Goal: Use online tool/utility: Utilize a website feature to perform a specific function

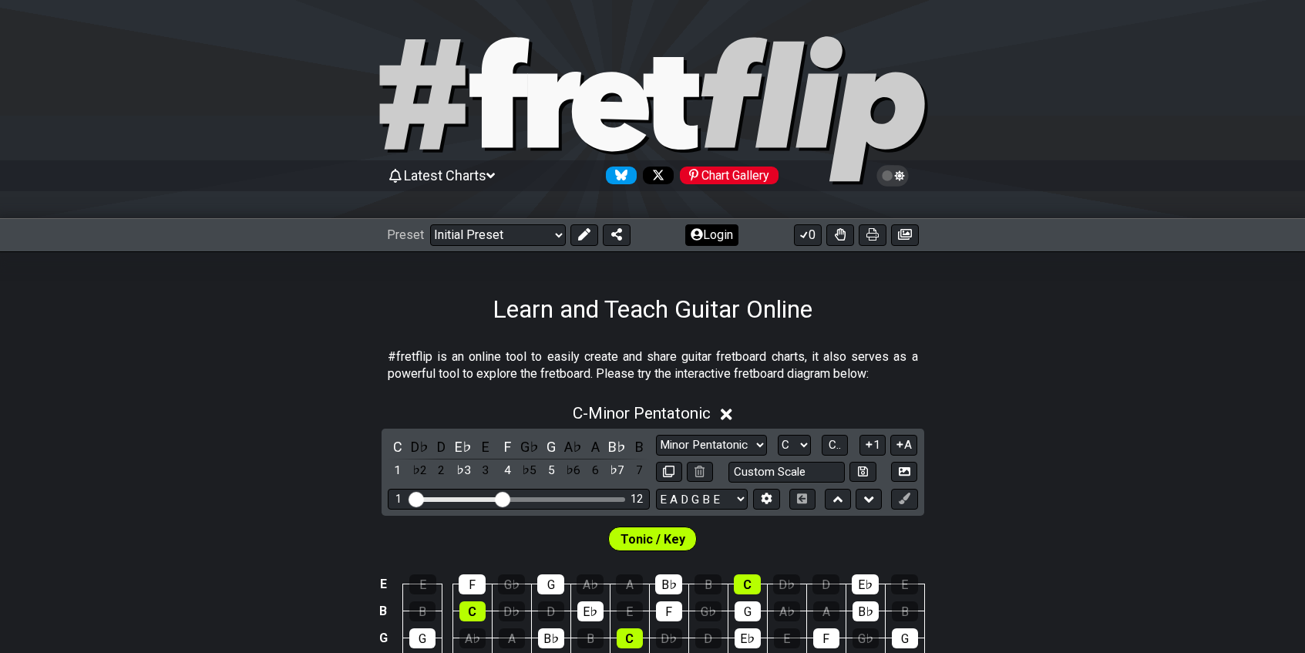
click at [716, 233] on button "Login" at bounding box center [711, 235] width 53 height 22
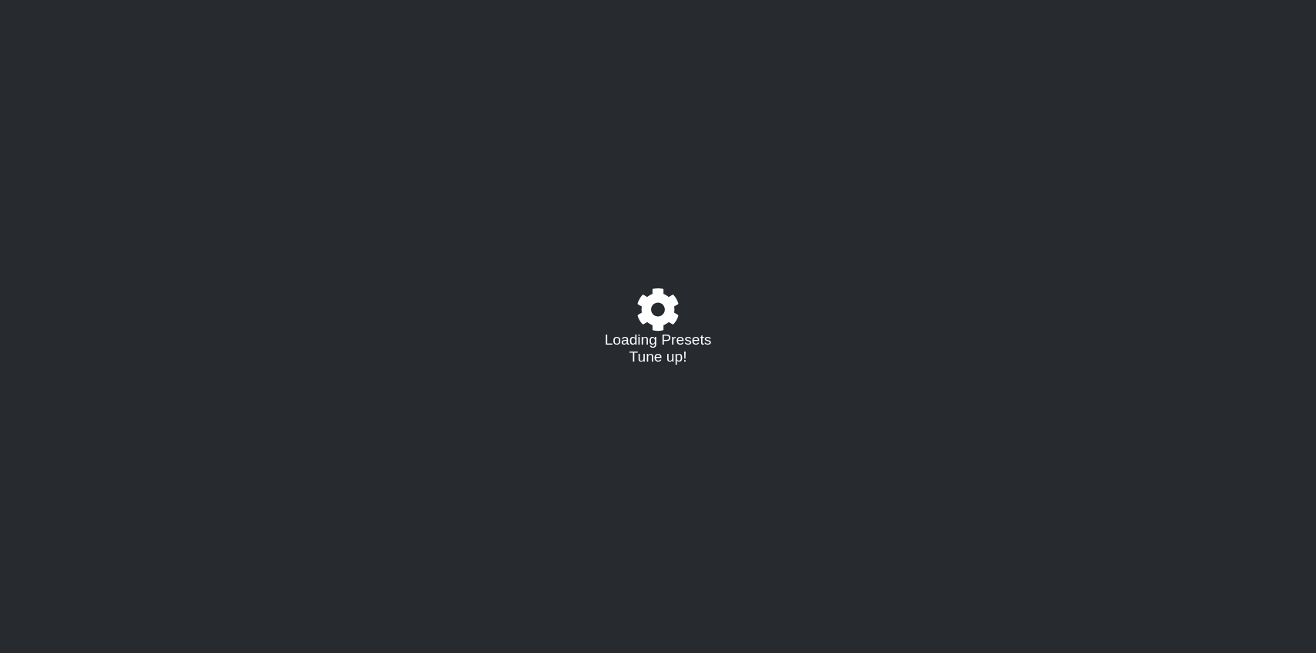
select select "C"
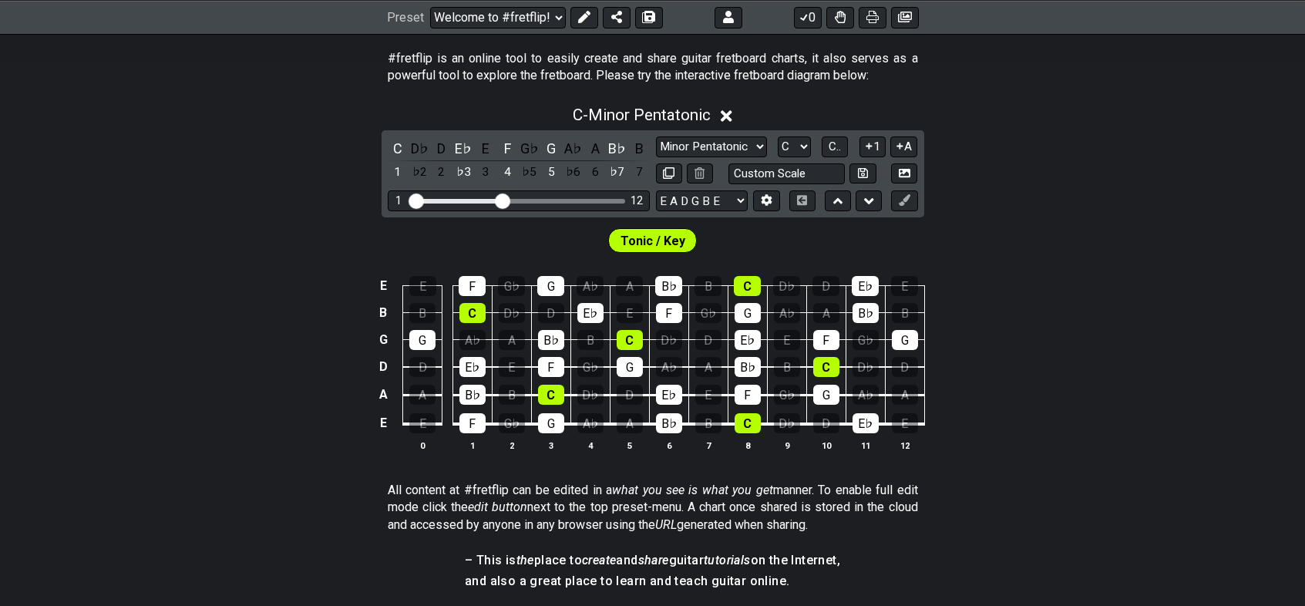
scroll to position [154, 0]
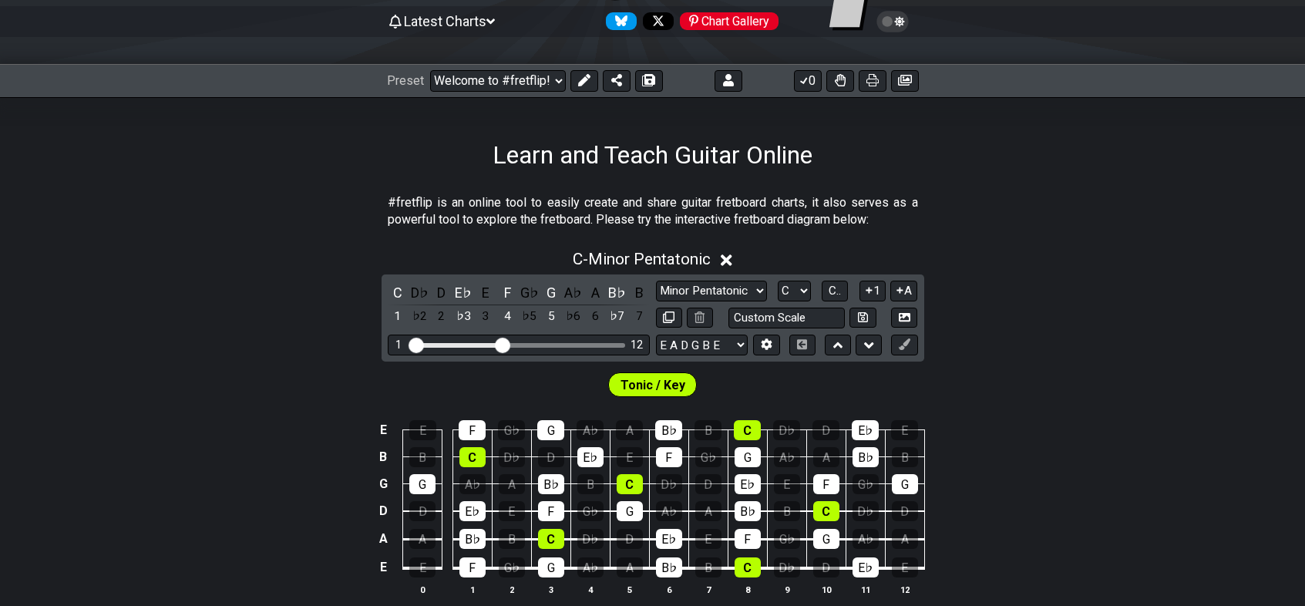
click at [727, 259] on icon at bounding box center [726, 260] width 12 height 12
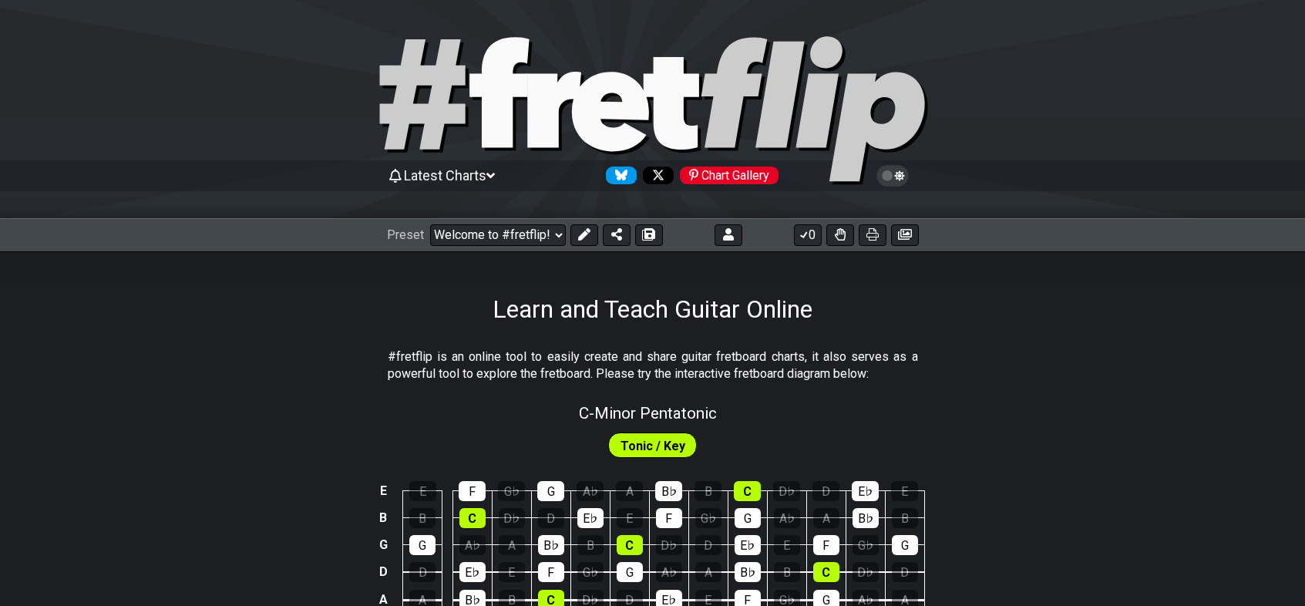
scroll to position [77, 0]
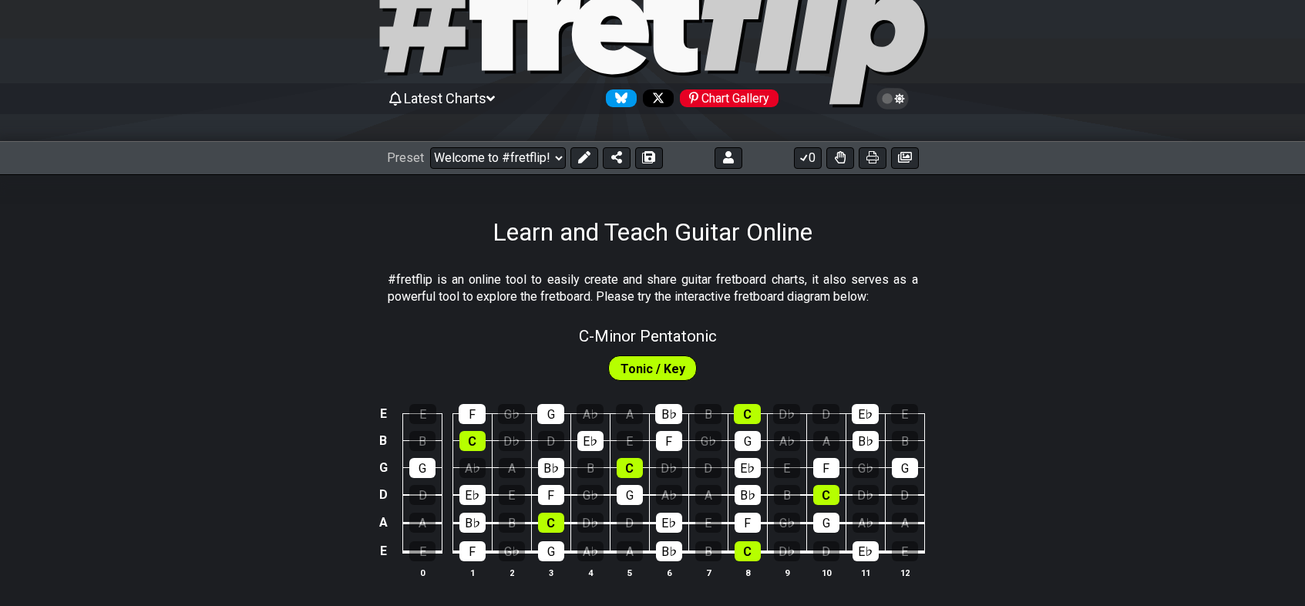
click at [756, 228] on h1 "Learn and Teach Guitar Online" at bounding box center [652, 231] width 320 height 29
click at [588, 160] on icon at bounding box center [584, 157] width 12 height 12
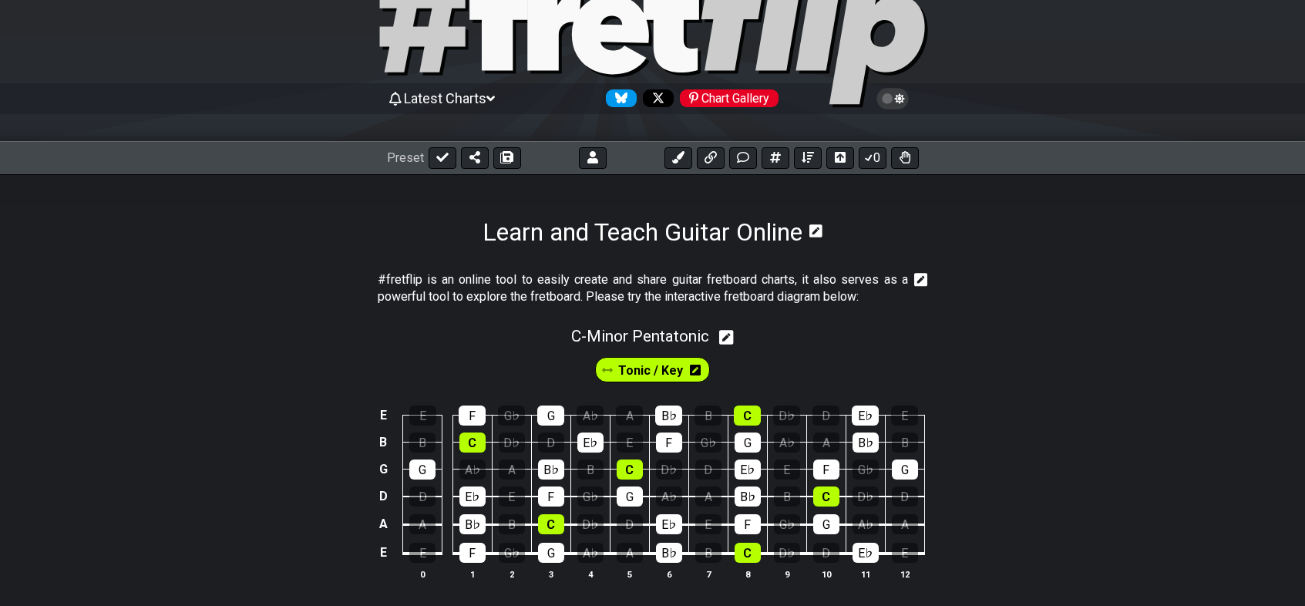
click at [821, 231] on icon at bounding box center [815, 230] width 13 height 15
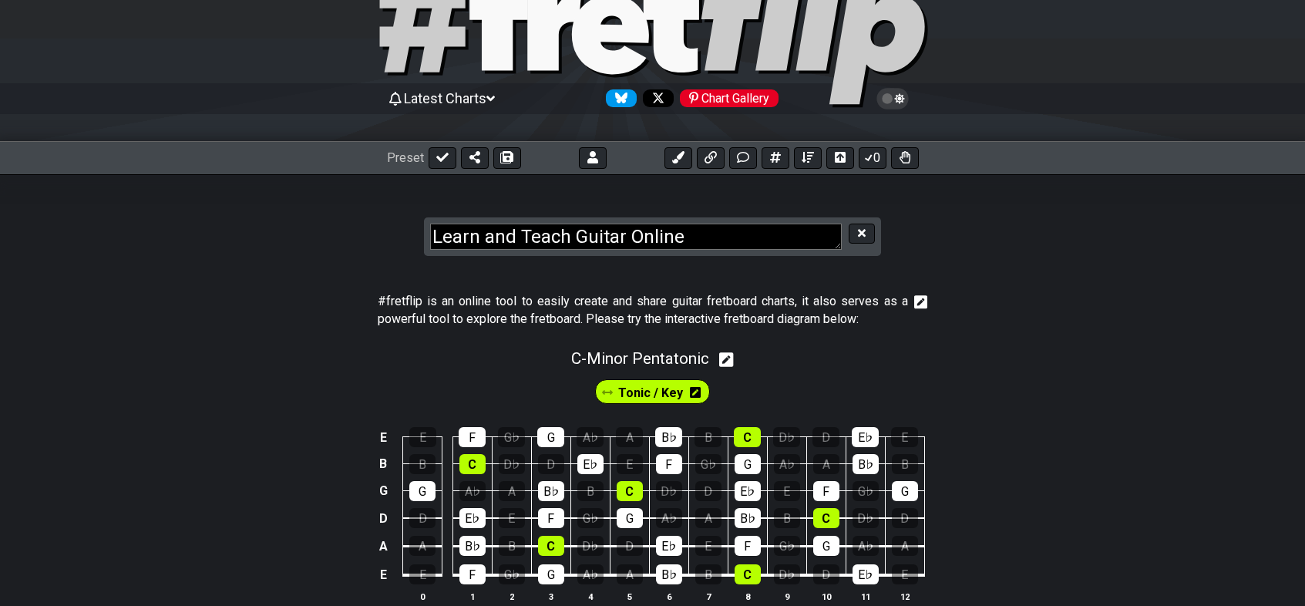
drag, startPoint x: 694, startPoint y: 240, endPoint x: 432, endPoint y: 251, distance: 262.2
click at [432, 251] on div "Learn and Teach Guitar Online" at bounding box center [652, 236] width 457 height 39
type textarea "C Major 3NPS Scales"
click at [384, 266] on section "C Major 3NPS Scales" at bounding box center [652, 221] width 1305 height 95
click at [862, 235] on icon at bounding box center [862, 233] width 8 height 8
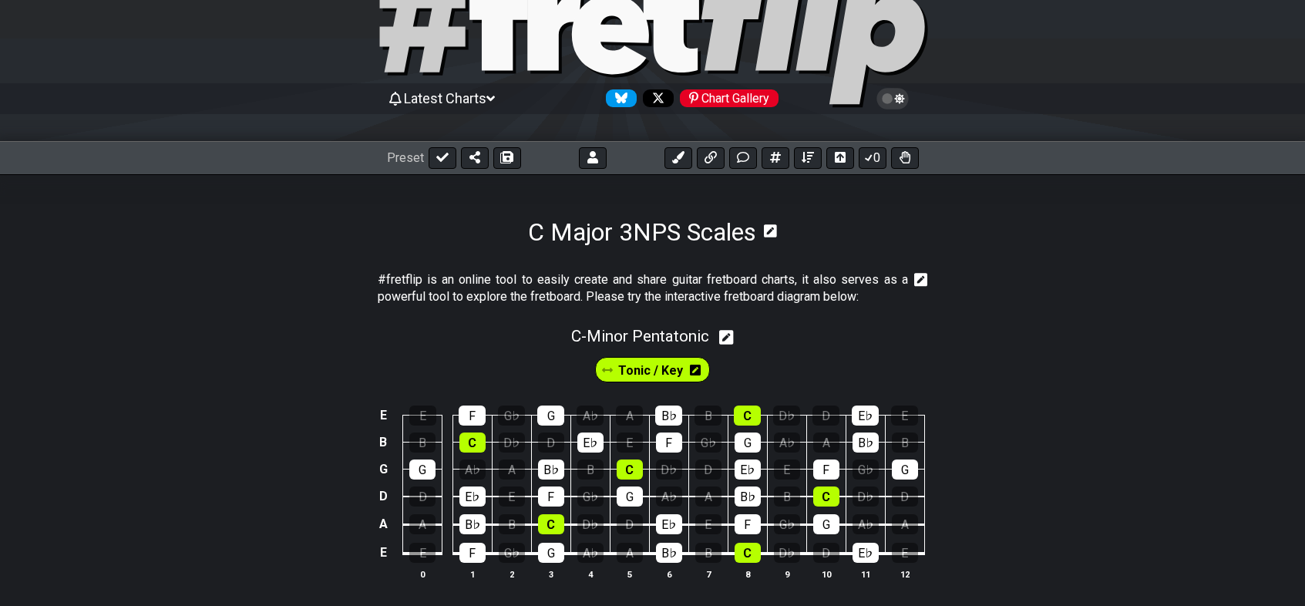
click at [921, 279] on icon at bounding box center [921, 279] width 14 height 15
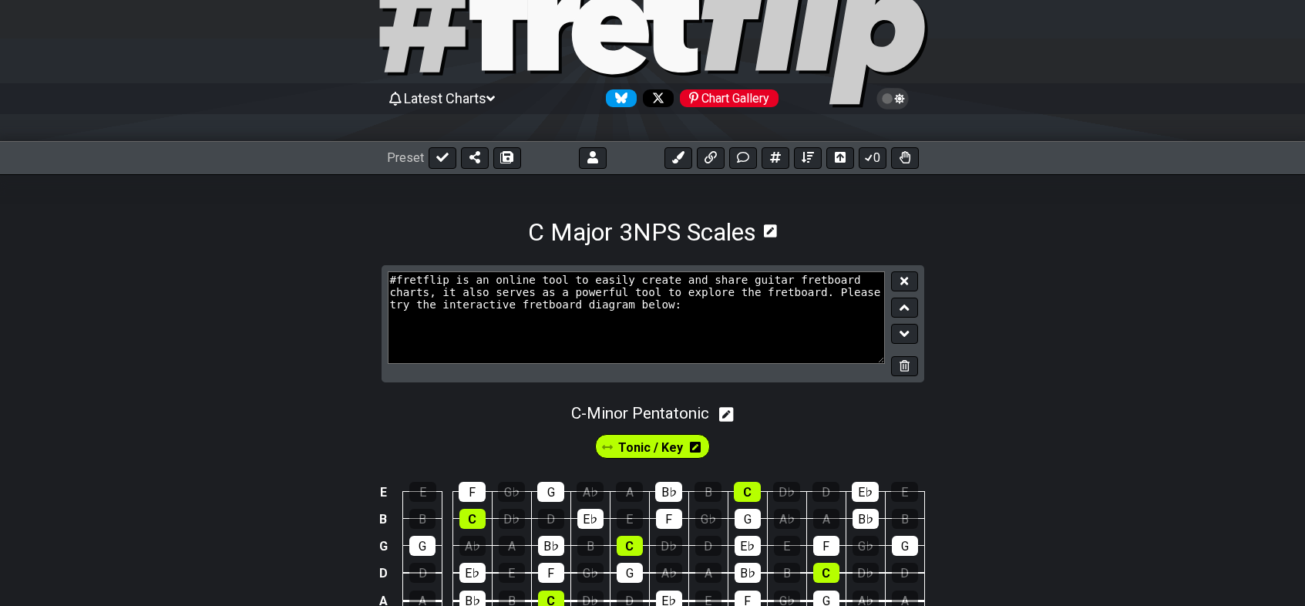
drag, startPoint x: 628, startPoint y: 311, endPoint x: 384, endPoint y: 284, distance: 245.8
click at [384, 284] on div "#fretflip is an online tool to easily create and share guitar fretboard charts,…" at bounding box center [652, 324] width 542 height 118
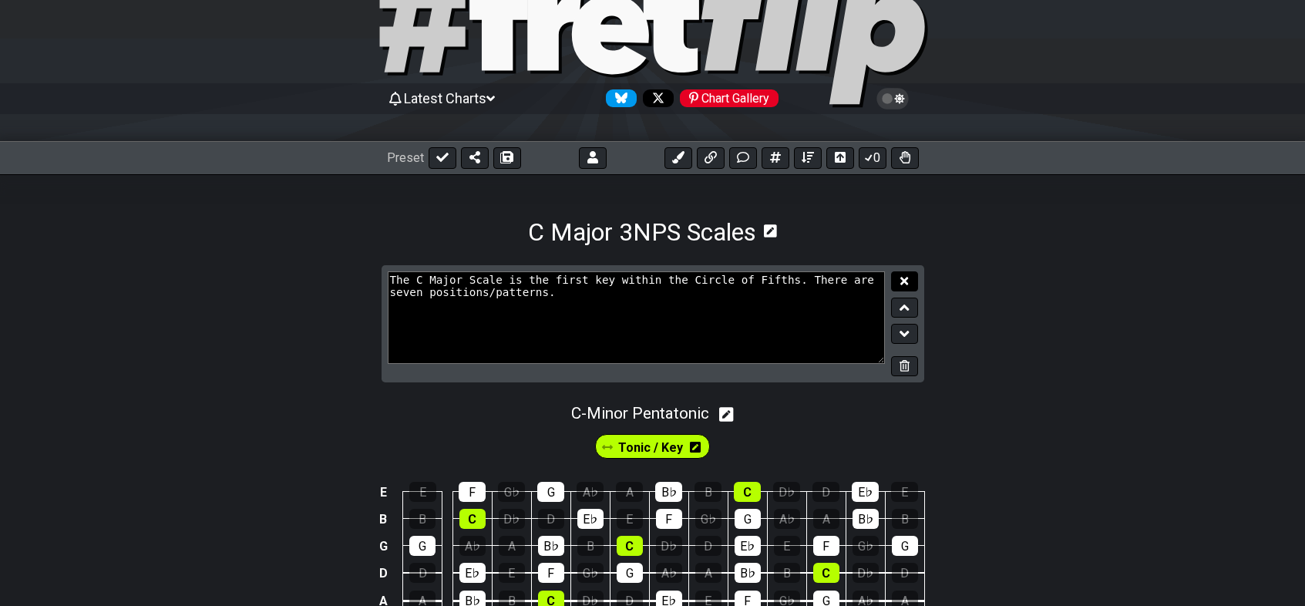
type textarea "The C Major Scale is the first key within the Circle of Fifths. There are seven…"
click at [907, 284] on icon at bounding box center [904, 281] width 8 height 8
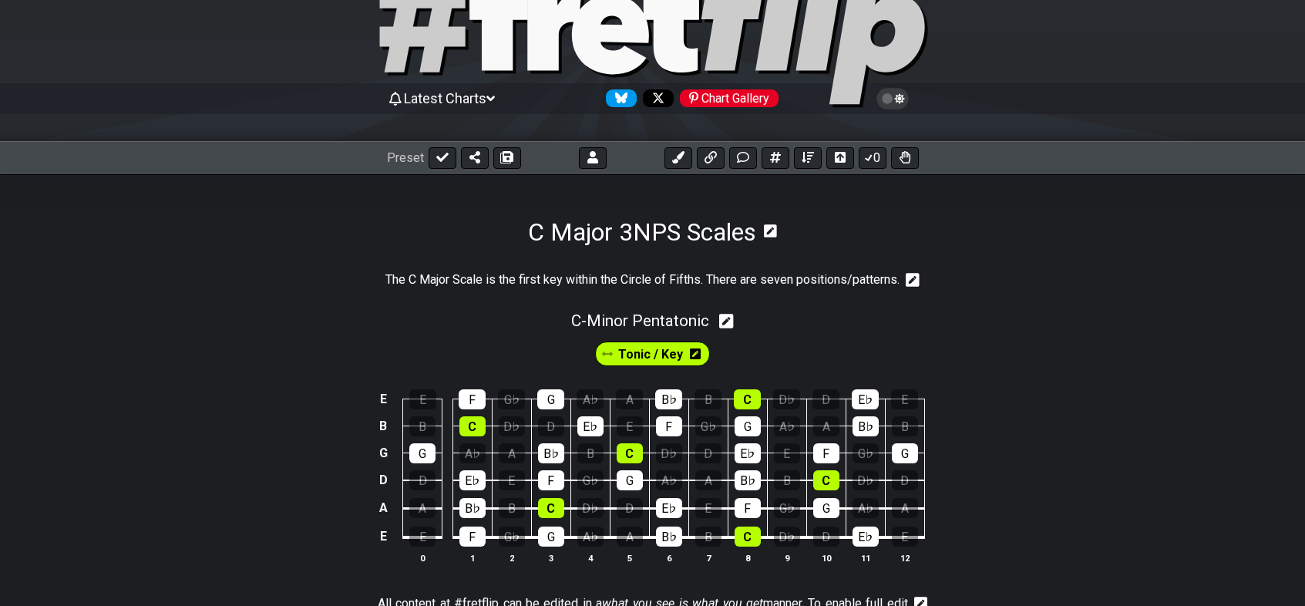
click at [726, 322] on icon at bounding box center [726, 321] width 15 height 15
select select "C"
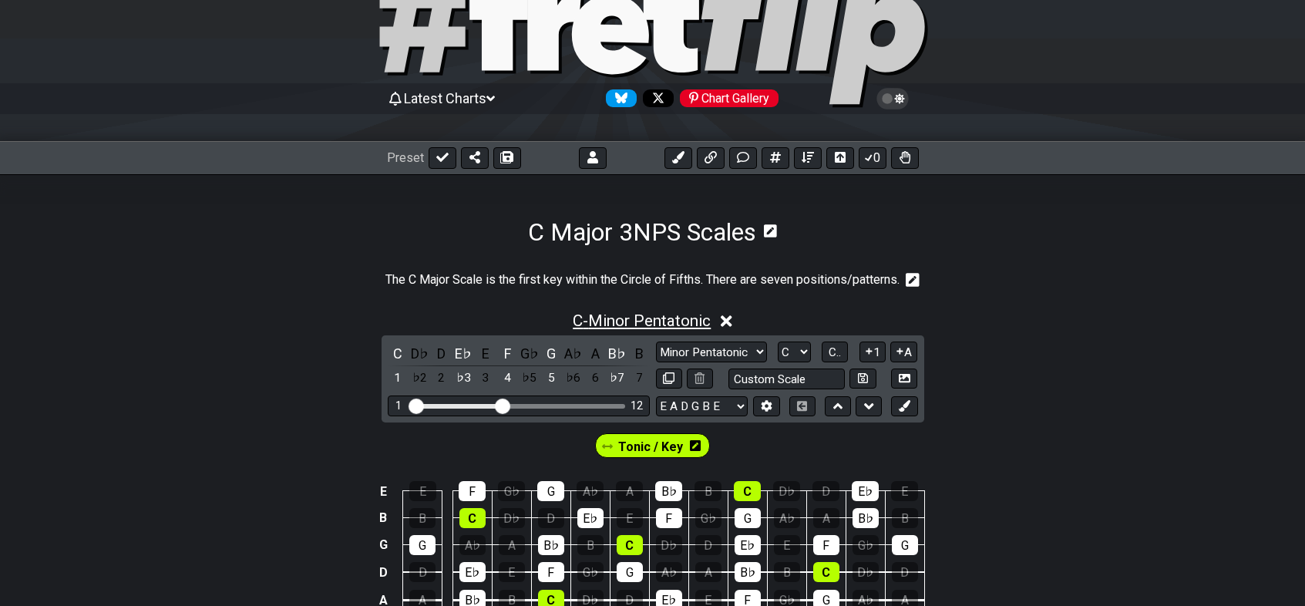
click at [710, 324] on span "C - Minor Pentatonic" at bounding box center [642, 320] width 138 height 18
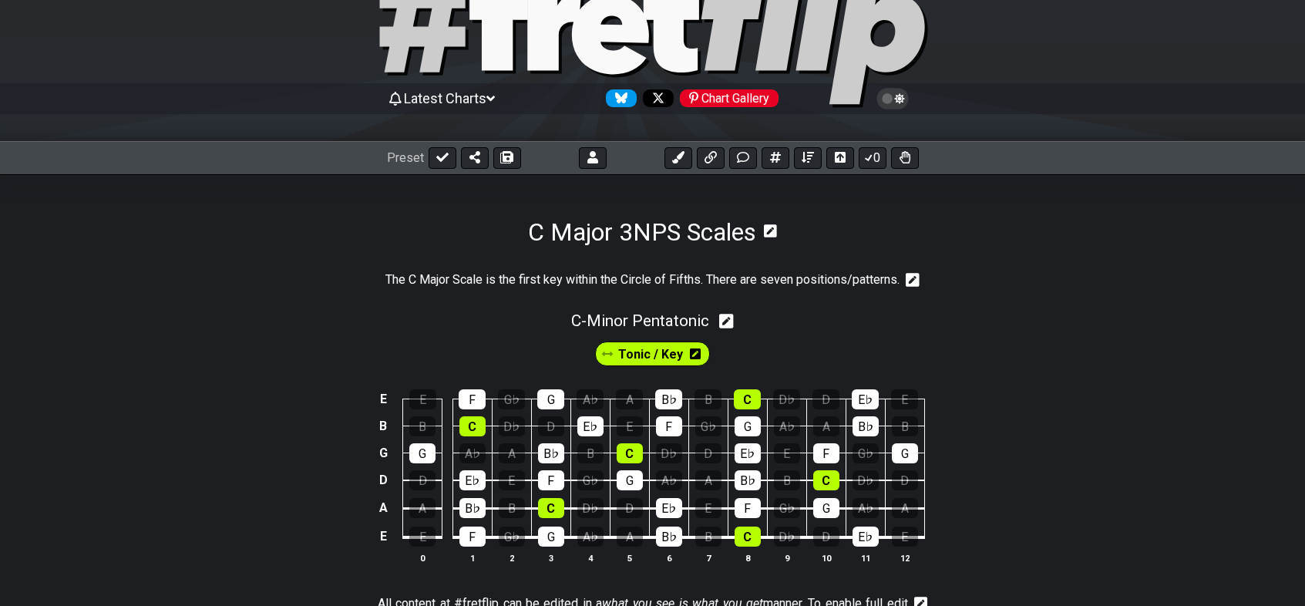
click at [726, 322] on icon at bounding box center [726, 321] width 15 height 15
select select "C"
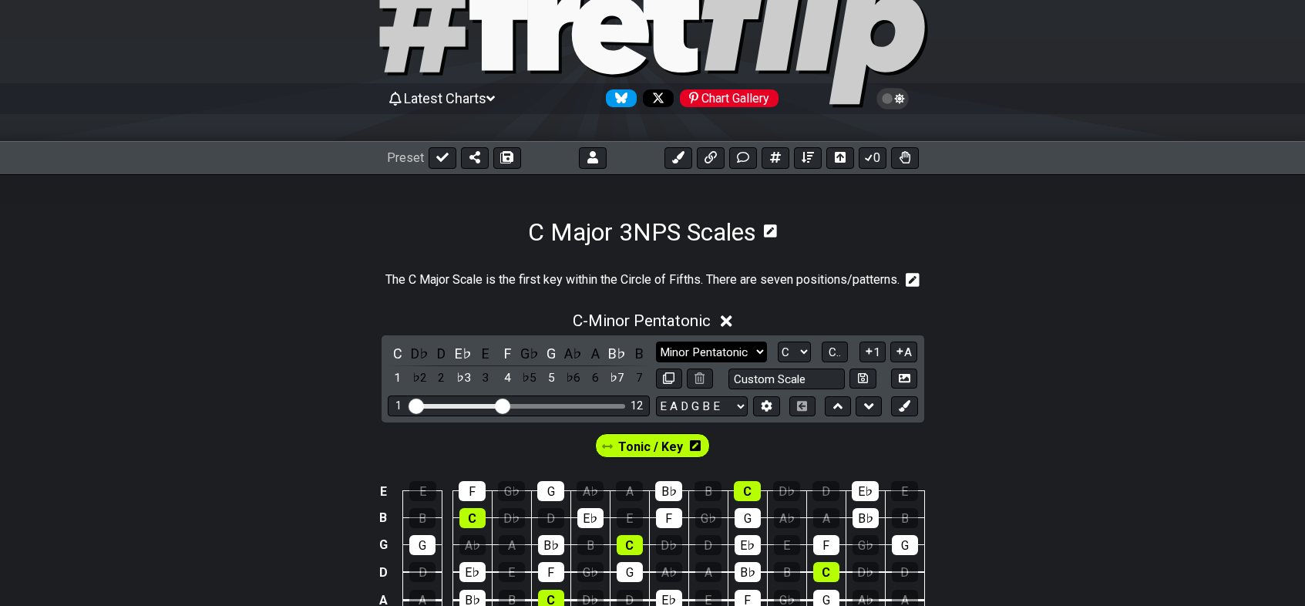
click at [713, 354] on select "Minor Pentatonic Click to edit Minor Pentatonic Major Pentatonic Minor Blues Ma…" at bounding box center [711, 351] width 111 height 21
select select "Major / [PERSON_NAME]"
click at [656, 341] on select "Minor Pentatonic Click to edit Minor Pentatonic Major Pentatonic Minor Blues Ma…" at bounding box center [711, 351] width 111 height 21
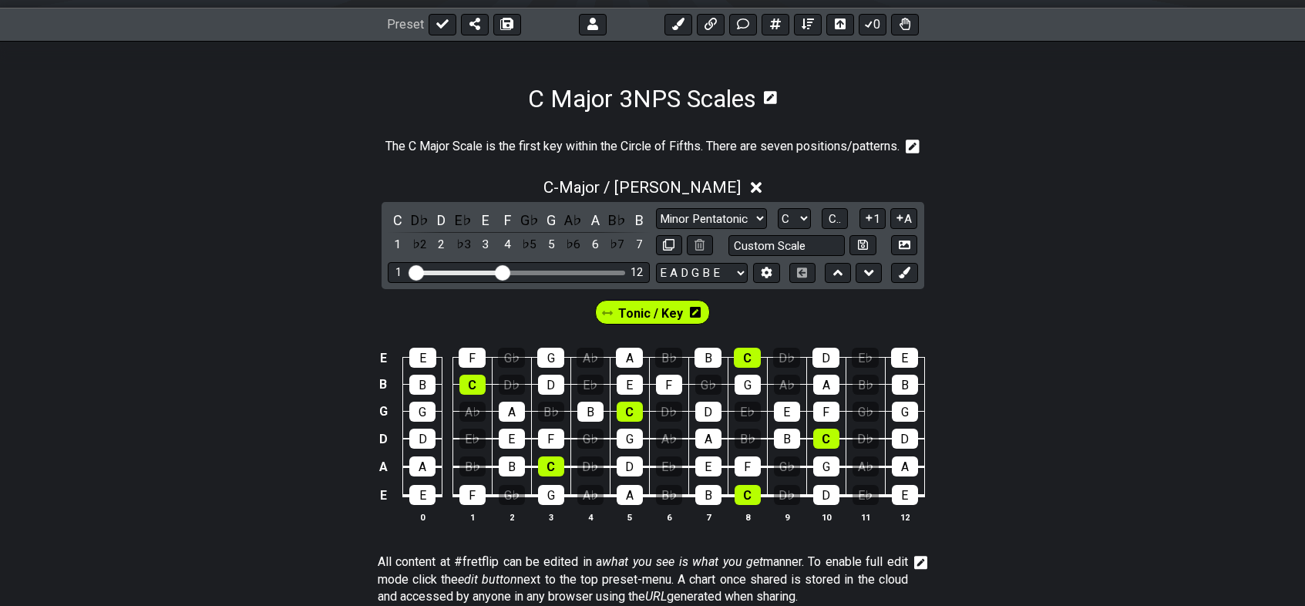
scroll to position [231, 0]
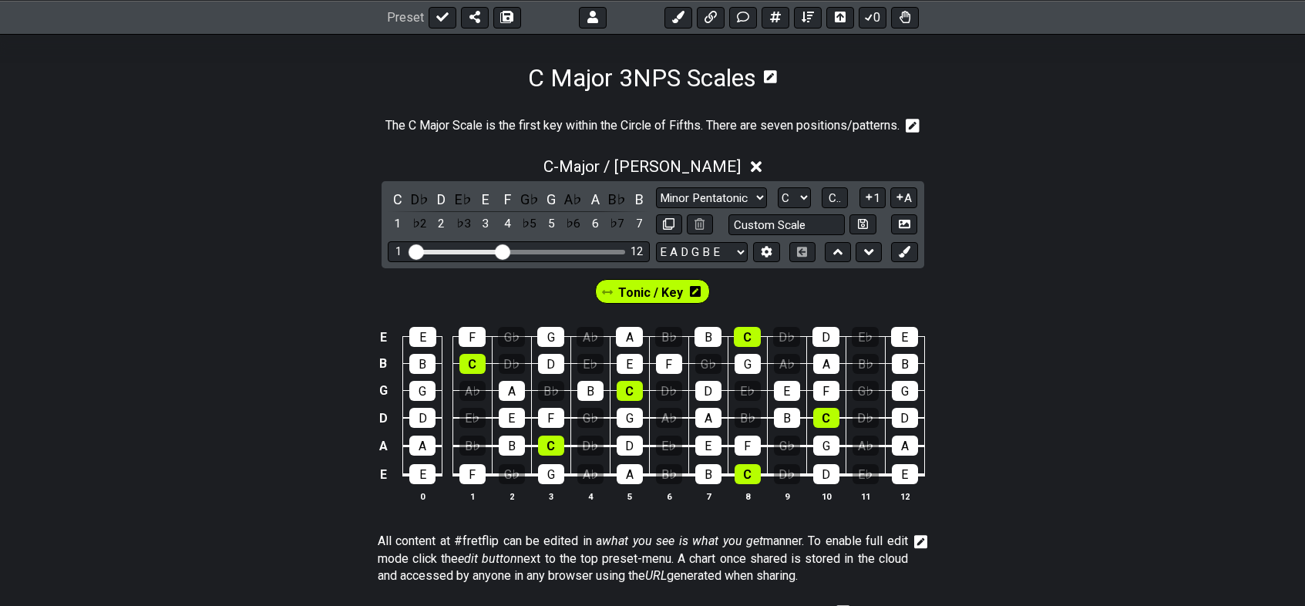
click at [751, 167] on icon at bounding box center [757, 167] width 12 height 12
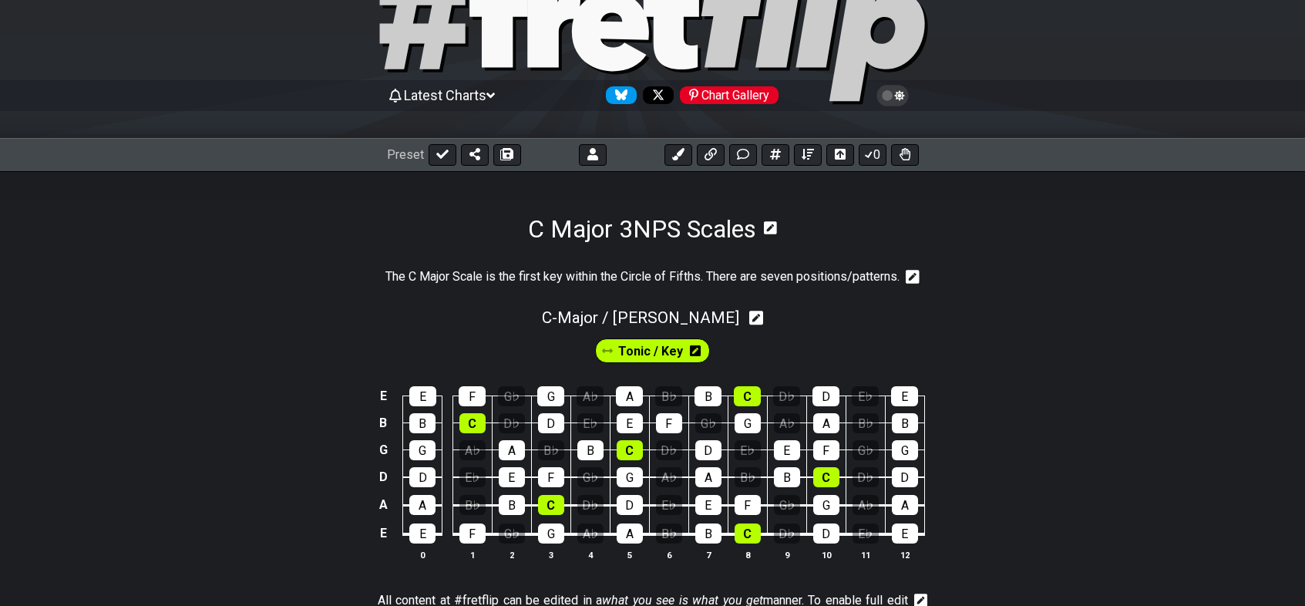
scroll to position [77, 0]
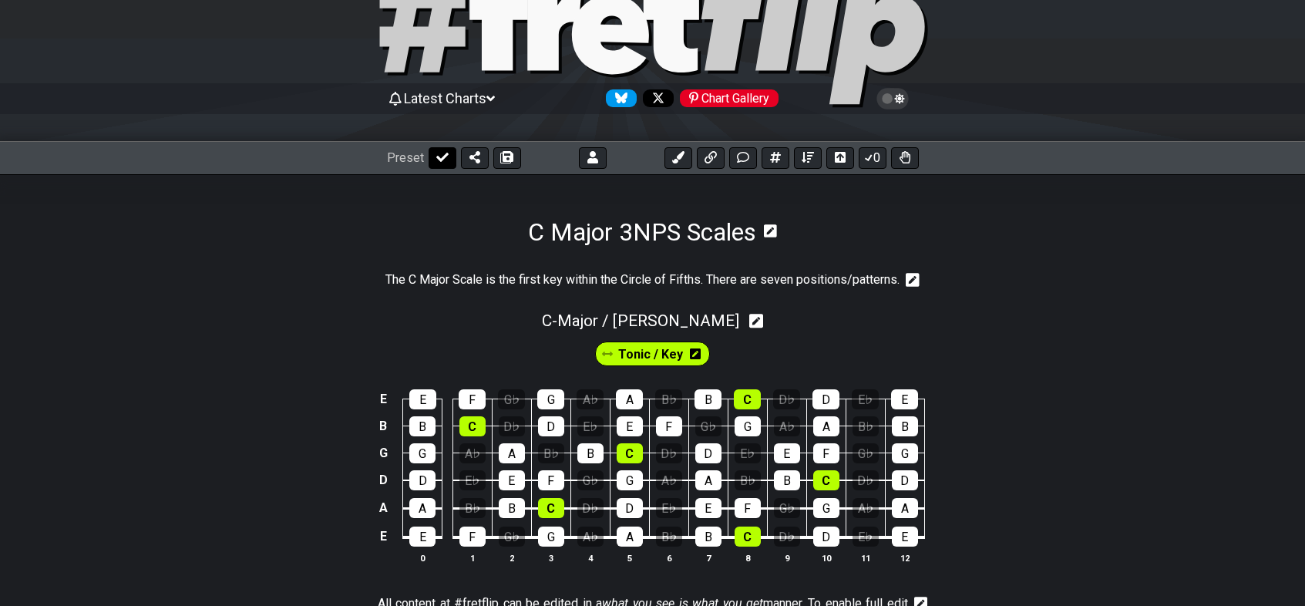
click at [438, 163] on icon at bounding box center [442, 157] width 12 height 12
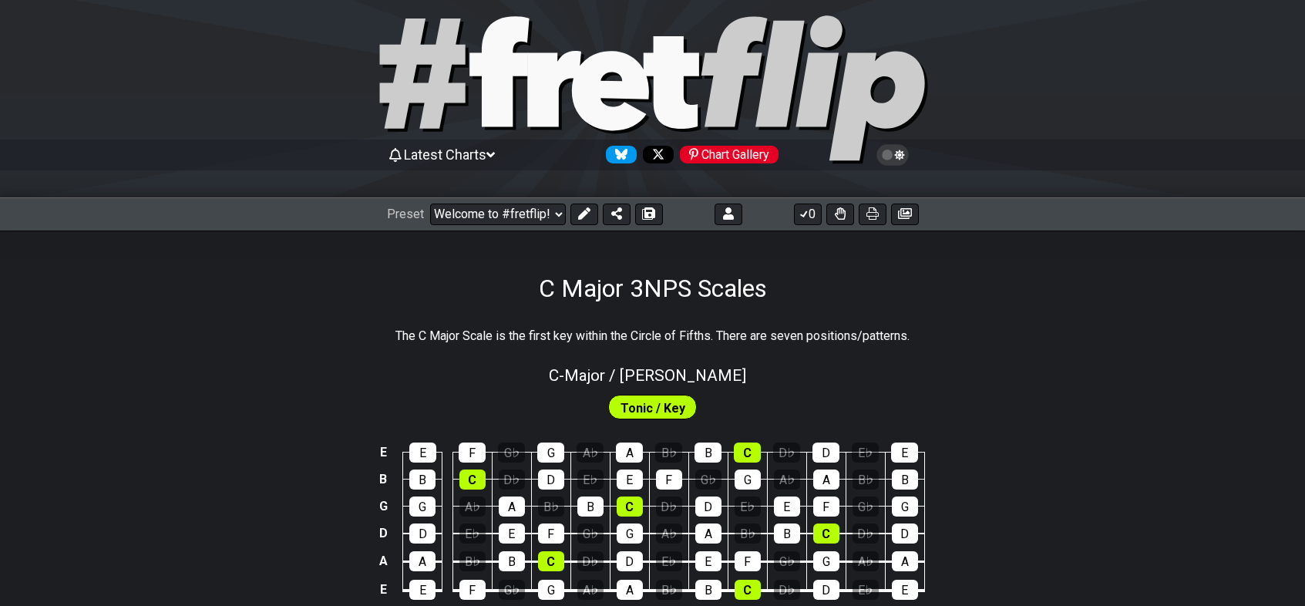
scroll to position [0, 0]
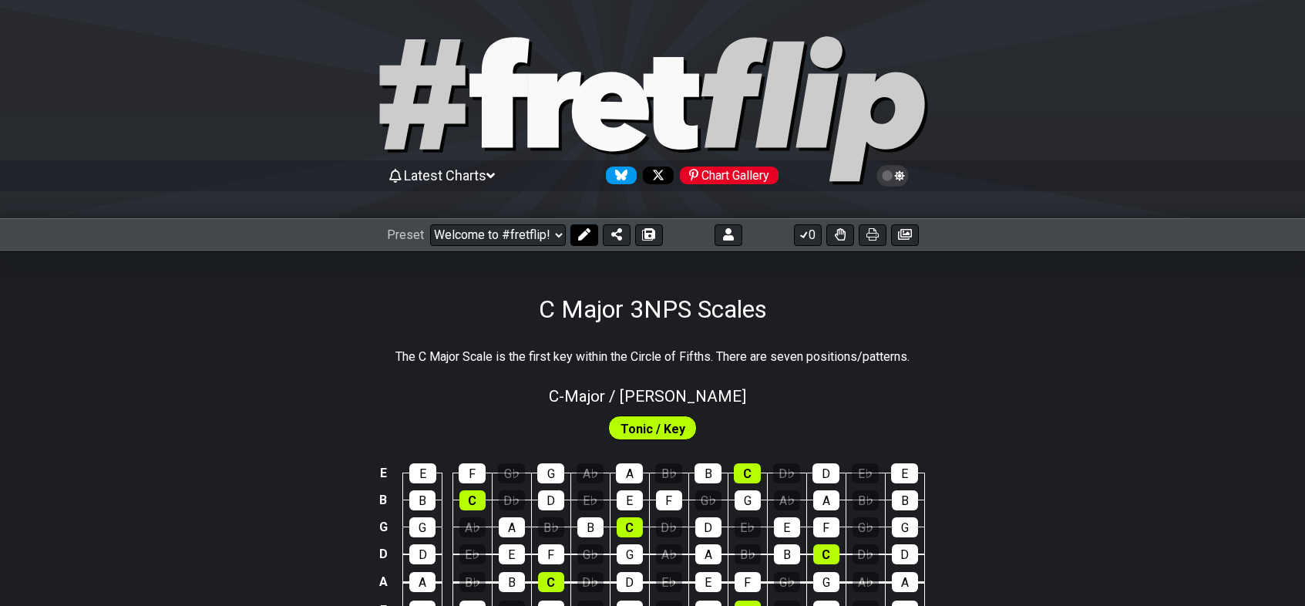
click at [583, 240] on icon at bounding box center [584, 234] width 12 height 12
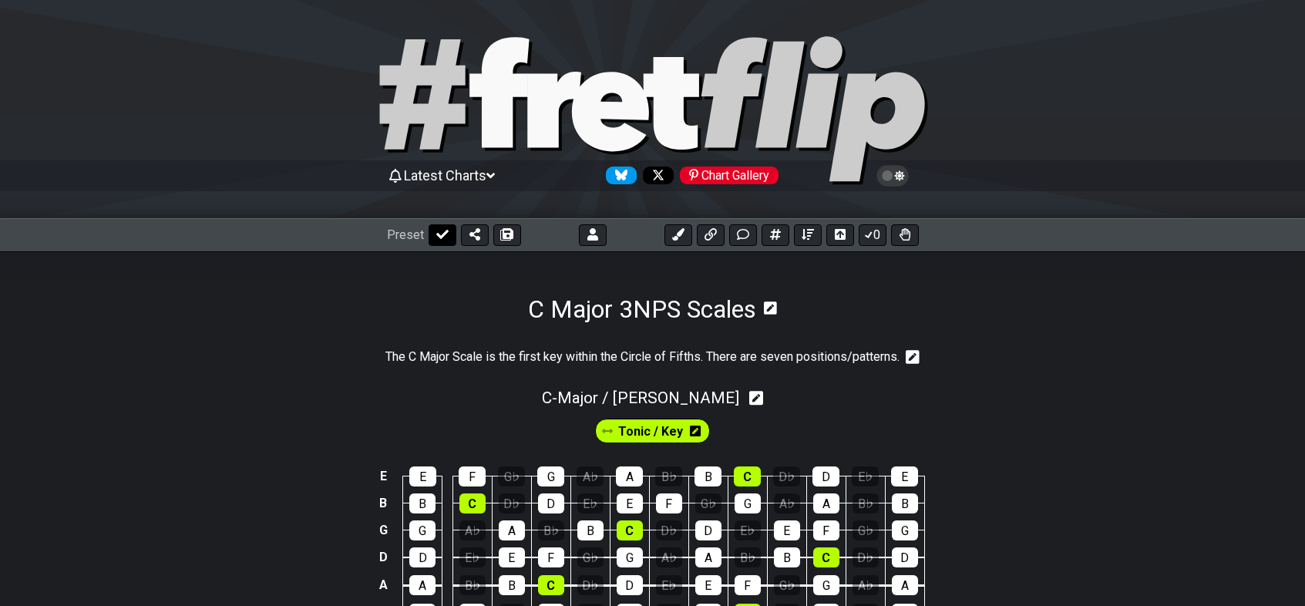
click at [443, 237] on icon at bounding box center [442, 234] width 12 height 12
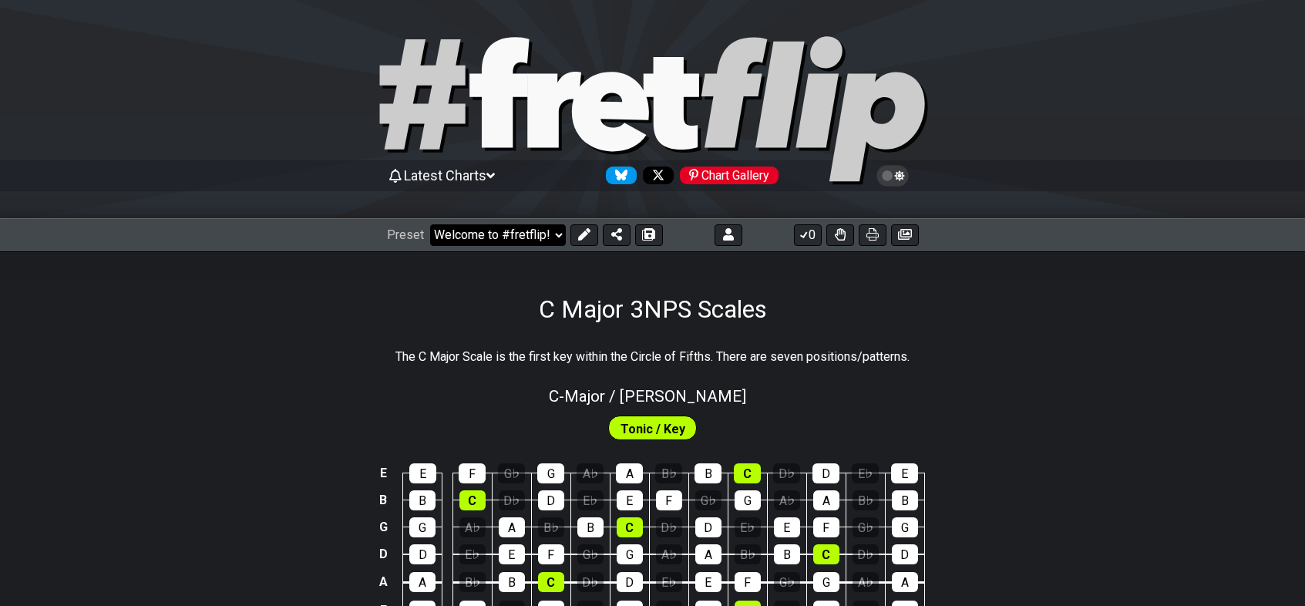
click at [553, 235] on select "Welcome to #fretflip! Initial Preset Custom Preset Chord Tones Studies Closed M…" at bounding box center [498, 235] width 136 height 22
click at [999, 284] on div "C Major 3NPS Scales" at bounding box center [652, 287] width 1305 height 72
click at [646, 237] on icon at bounding box center [648, 234] width 11 height 12
select select "/02Q6RDLV"
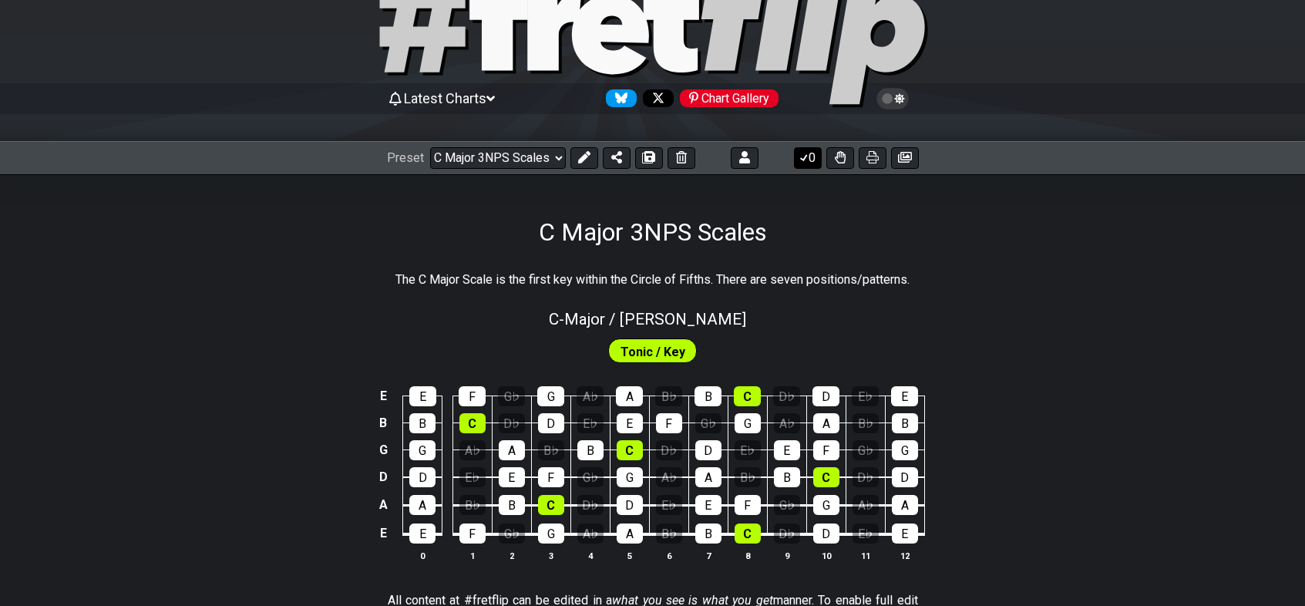
click at [803, 159] on icon at bounding box center [803, 157] width 15 height 12
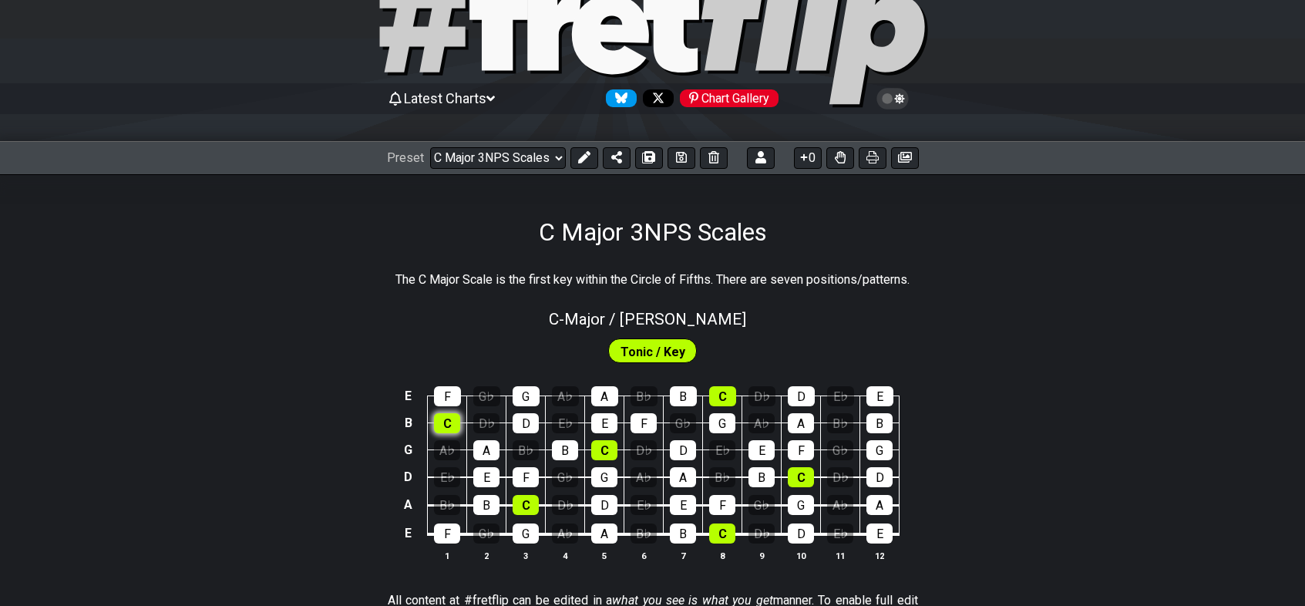
click at [445, 426] on div "C" at bounding box center [447, 423] width 26 height 20
click at [445, 399] on div "F" at bounding box center [447, 396] width 27 height 20
click at [684, 532] on div "B" at bounding box center [683, 533] width 26 height 20
click at [717, 532] on div "C" at bounding box center [722, 533] width 26 height 20
click at [794, 529] on div "D" at bounding box center [801, 533] width 26 height 20
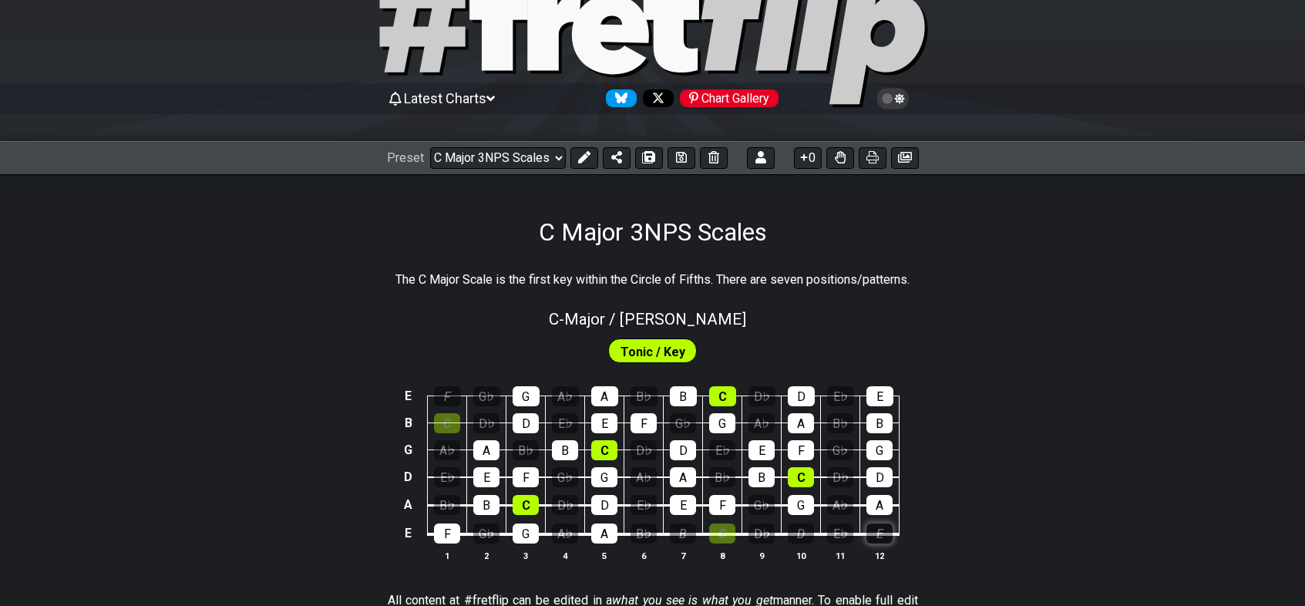
click at [885, 529] on div "E" at bounding box center [879, 533] width 26 height 20
click at [684, 506] on div "E" at bounding box center [683, 505] width 26 height 20
click at [724, 504] on div "F" at bounding box center [722, 505] width 26 height 20
click at [682, 478] on div "A" at bounding box center [683, 477] width 26 height 20
click at [758, 473] on div "B" at bounding box center [761, 477] width 26 height 20
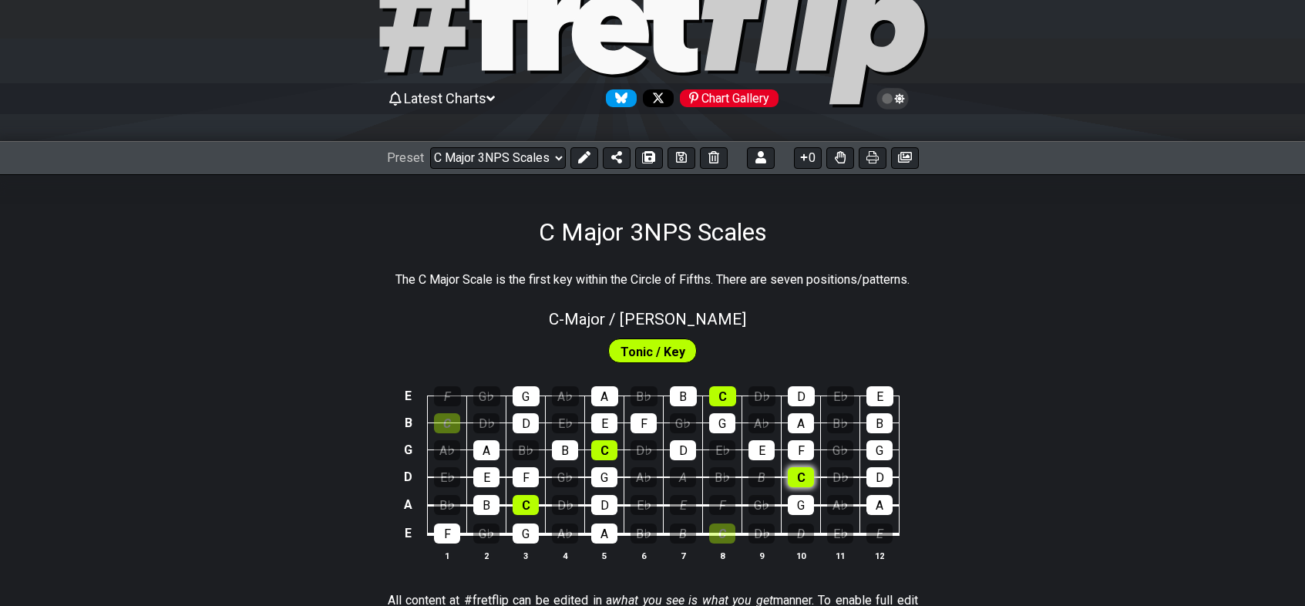
click at [798, 472] on div "C" at bounding box center [801, 477] width 26 height 20
click at [681, 445] on div "D" at bounding box center [683, 450] width 26 height 20
click at [684, 398] on div "B" at bounding box center [683, 396] width 27 height 20
click at [718, 391] on div "C" at bounding box center [722, 396] width 27 height 20
click at [724, 416] on div "G" at bounding box center [722, 423] width 26 height 20
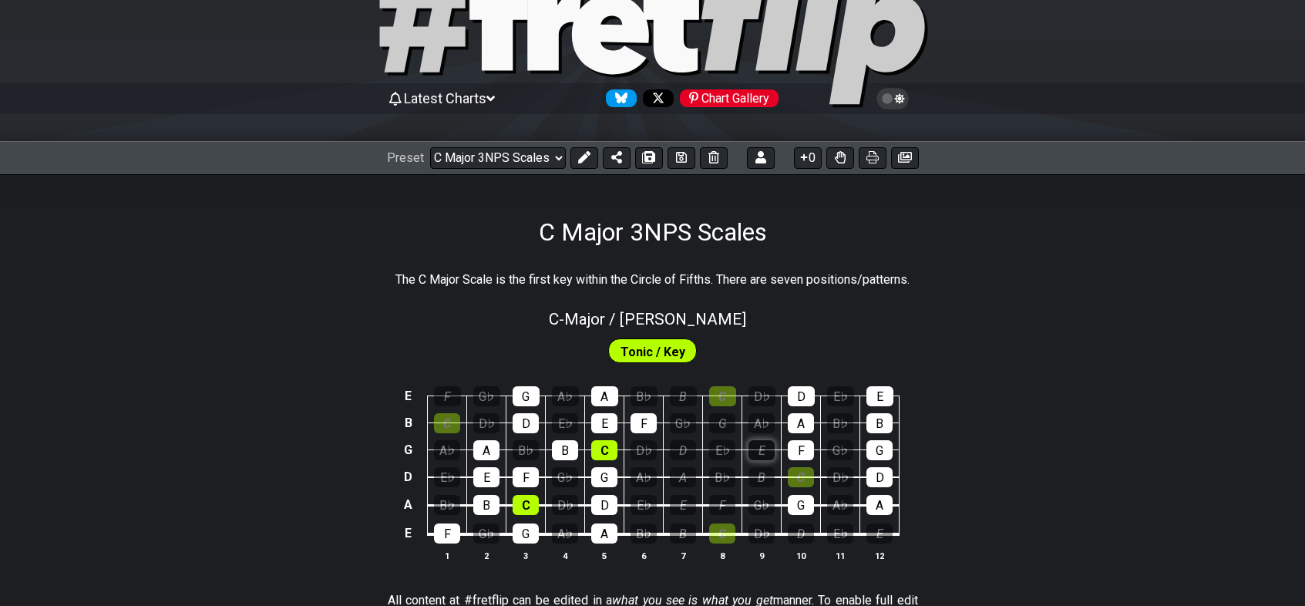
click at [755, 448] on div "E" at bounding box center [761, 450] width 26 height 20
click at [800, 508] on div "G" at bounding box center [801, 505] width 26 height 20
click at [796, 452] on div "F" at bounding box center [801, 450] width 26 height 20
click at [801, 426] on div "A" at bounding box center [801, 423] width 26 height 20
click at [798, 397] on div "D" at bounding box center [801, 396] width 27 height 20
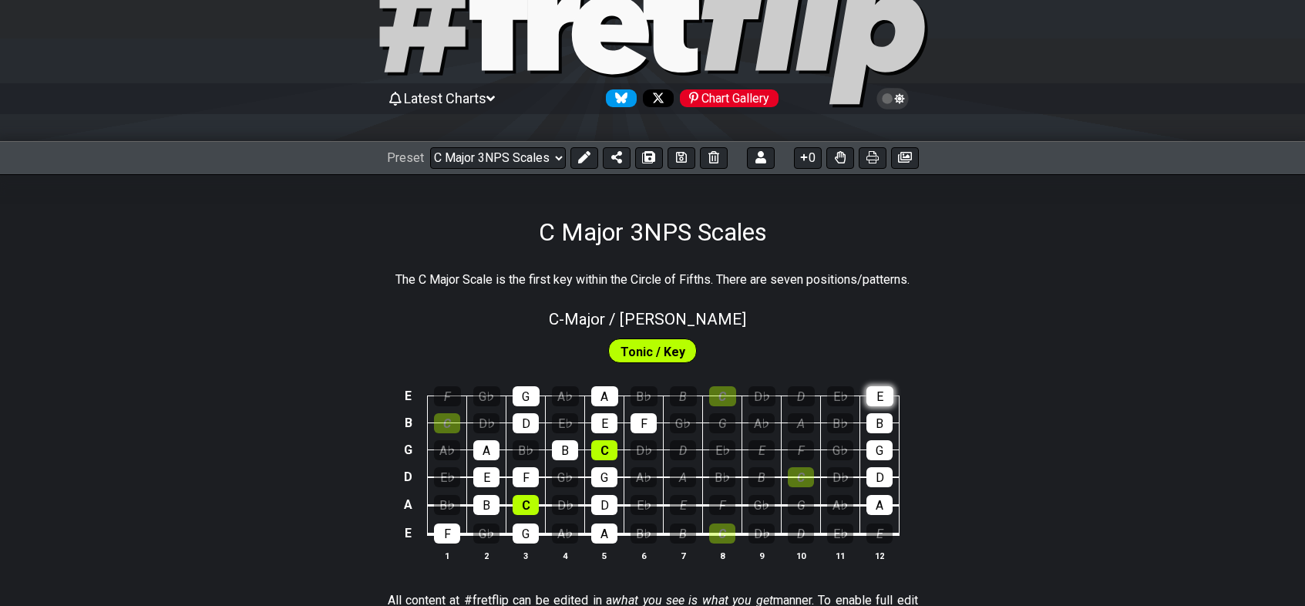
click at [882, 392] on div "E" at bounding box center [879, 396] width 27 height 20
click at [882, 425] on div "B" at bounding box center [879, 423] width 26 height 20
click at [882, 451] on div "G" at bounding box center [879, 450] width 26 height 20
click at [882, 470] on div "D" at bounding box center [879, 477] width 26 height 20
click at [880, 510] on div "A" at bounding box center [879, 505] width 26 height 20
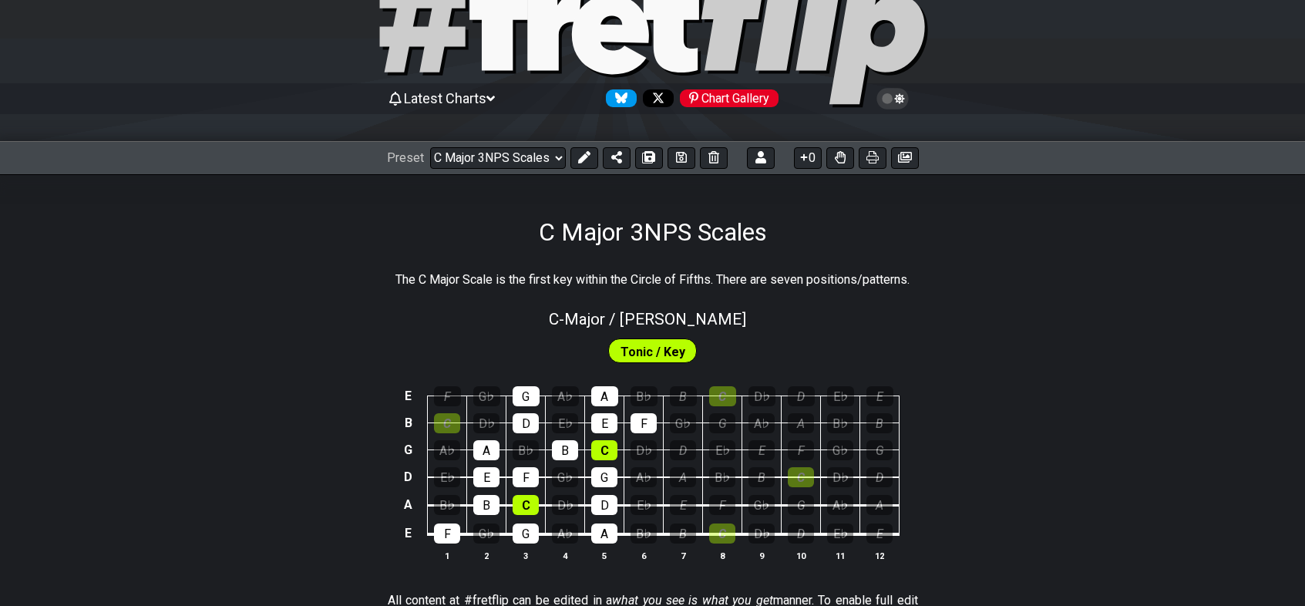
scroll to position [154, 0]
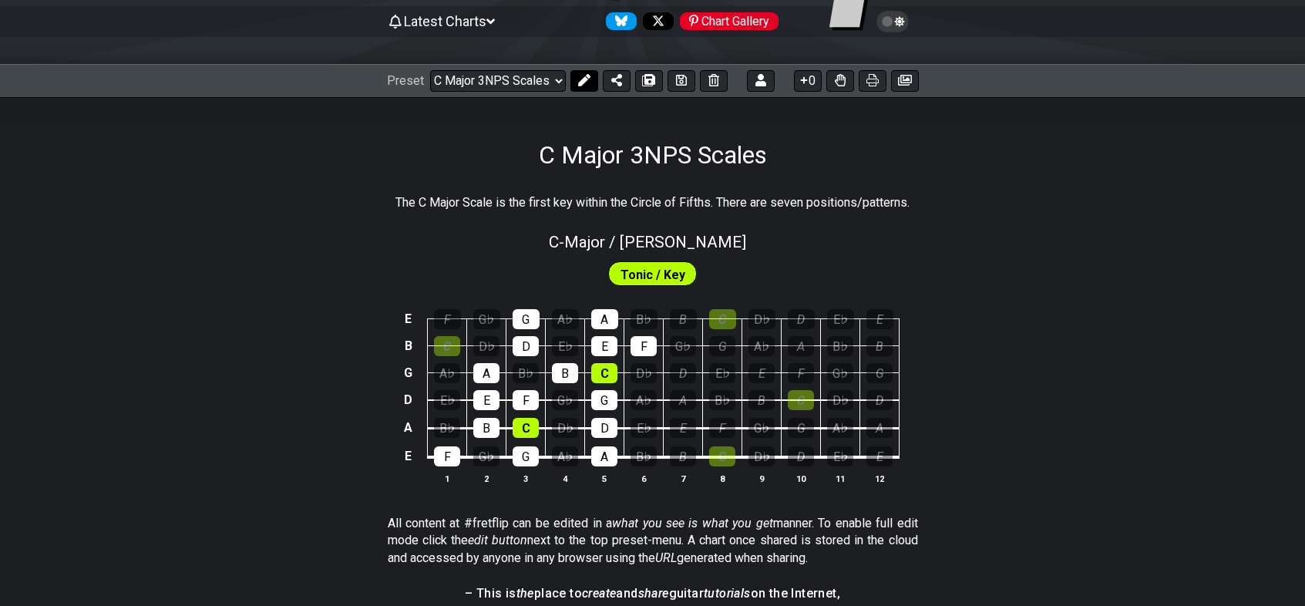
click at [586, 83] on icon at bounding box center [584, 80] width 12 height 12
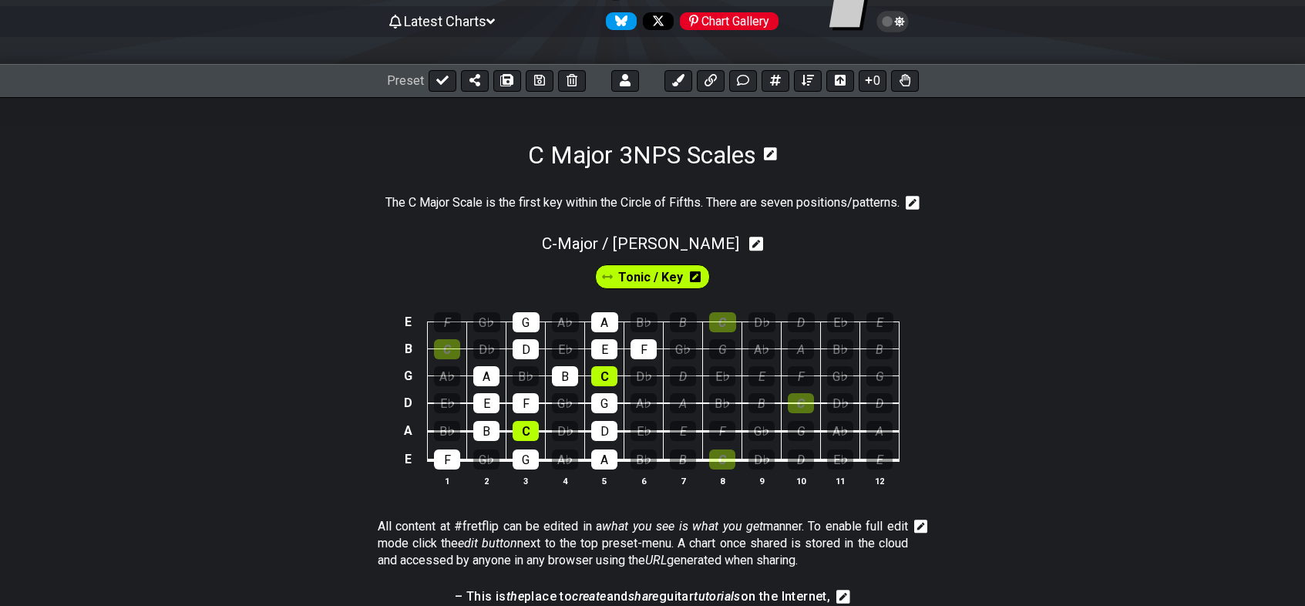
click at [749, 248] on icon at bounding box center [756, 244] width 15 height 15
select select "Major / [PERSON_NAME]"
select select "C"
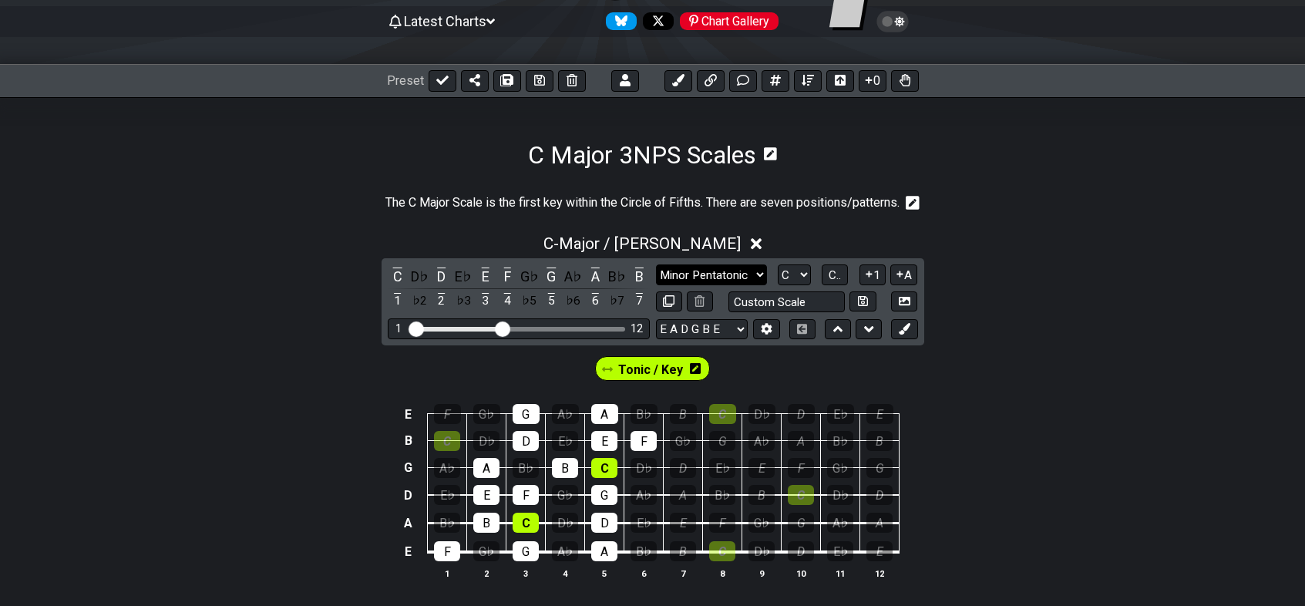
click at [740, 274] on select "Minor Pentatonic Click to edit Minor Pentatonic Major Pentatonic Minor Blues Ma…" at bounding box center [711, 274] width 111 height 21
click at [740, 273] on select "Minor Pentatonic Click to edit Minor Pentatonic Major Pentatonic Minor Blues Ma…" at bounding box center [711, 274] width 111 height 21
click at [811, 299] on input "text" at bounding box center [786, 301] width 117 height 21
type input "4th Position"
click at [751, 242] on icon at bounding box center [757, 244] width 12 height 12
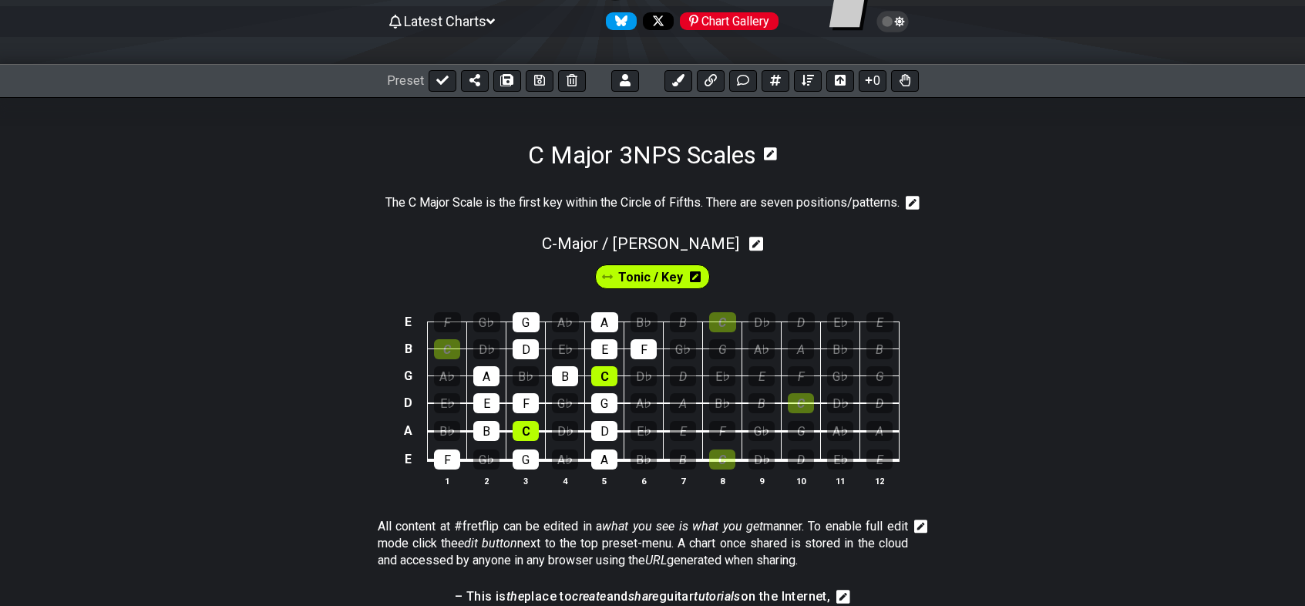
click at [749, 242] on icon at bounding box center [756, 244] width 15 height 16
select select "Major / [PERSON_NAME]"
select select "C"
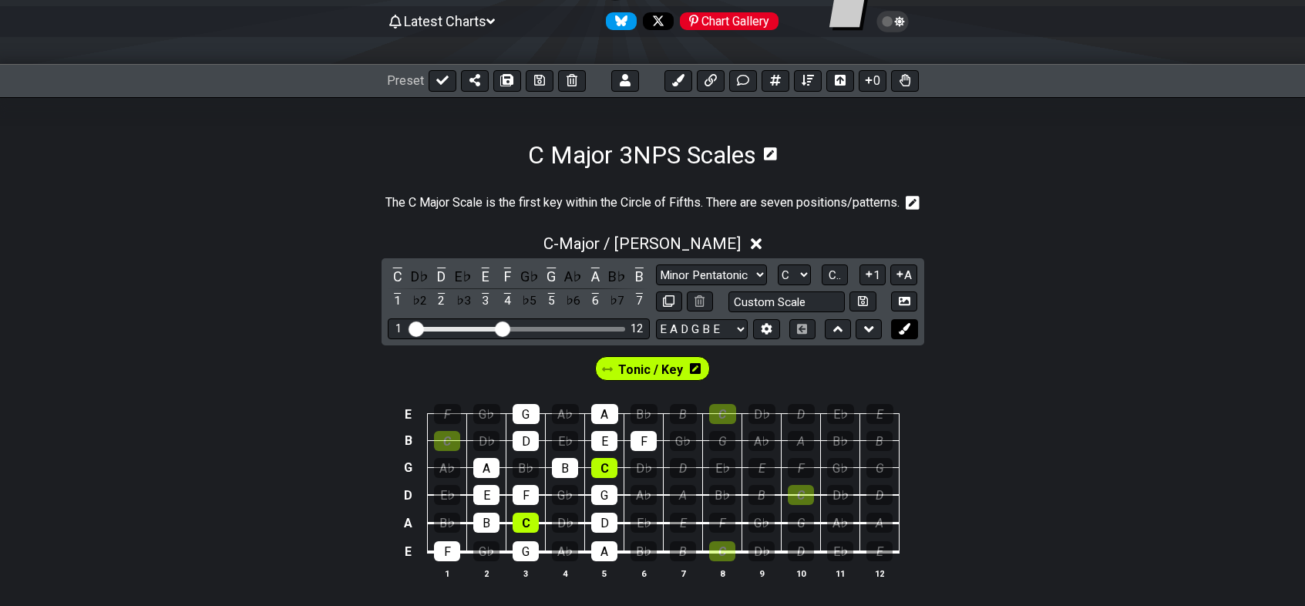
click at [905, 332] on icon at bounding box center [905, 329] width 12 height 12
click at [754, 369] on icon at bounding box center [756, 368] width 11 height 12
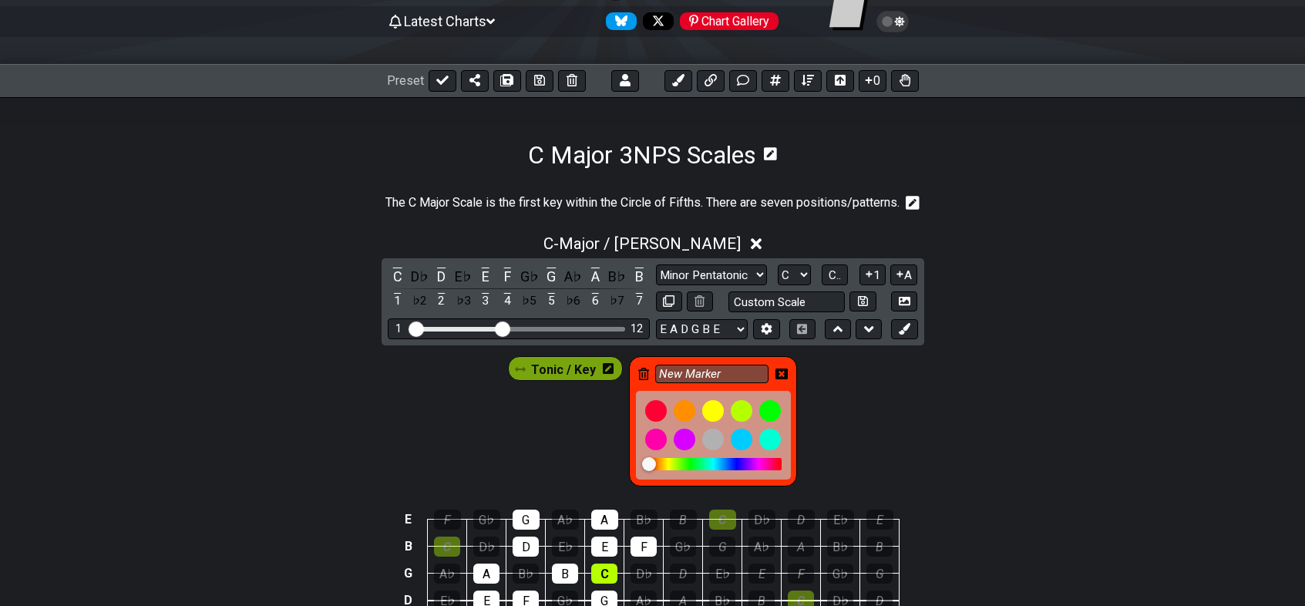
click at [645, 374] on icon at bounding box center [643, 374] width 11 height 12
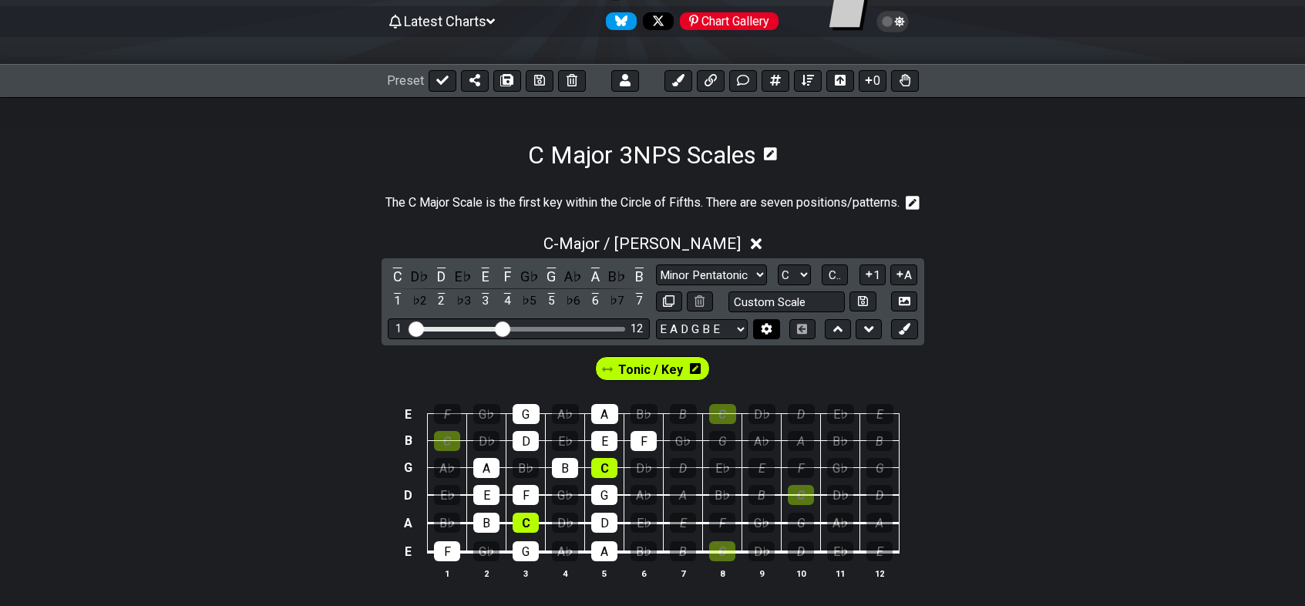
click at [767, 334] on icon at bounding box center [766, 329] width 11 height 12
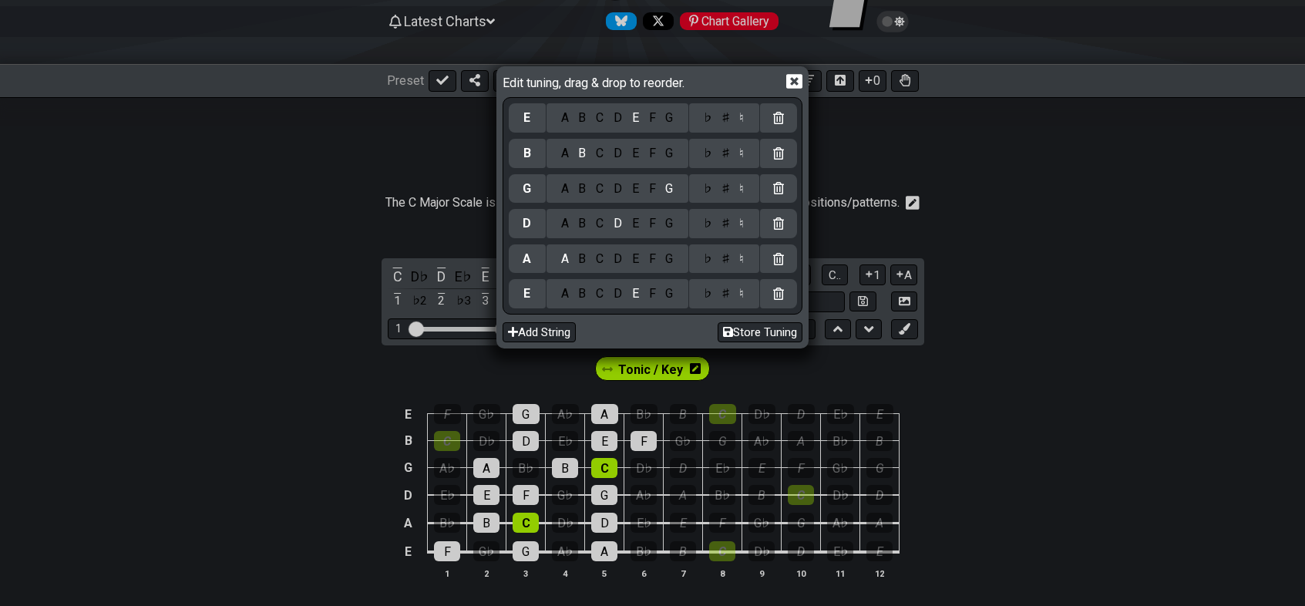
click at [793, 79] on icon at bounding box center [794, 81] width 16 height 16
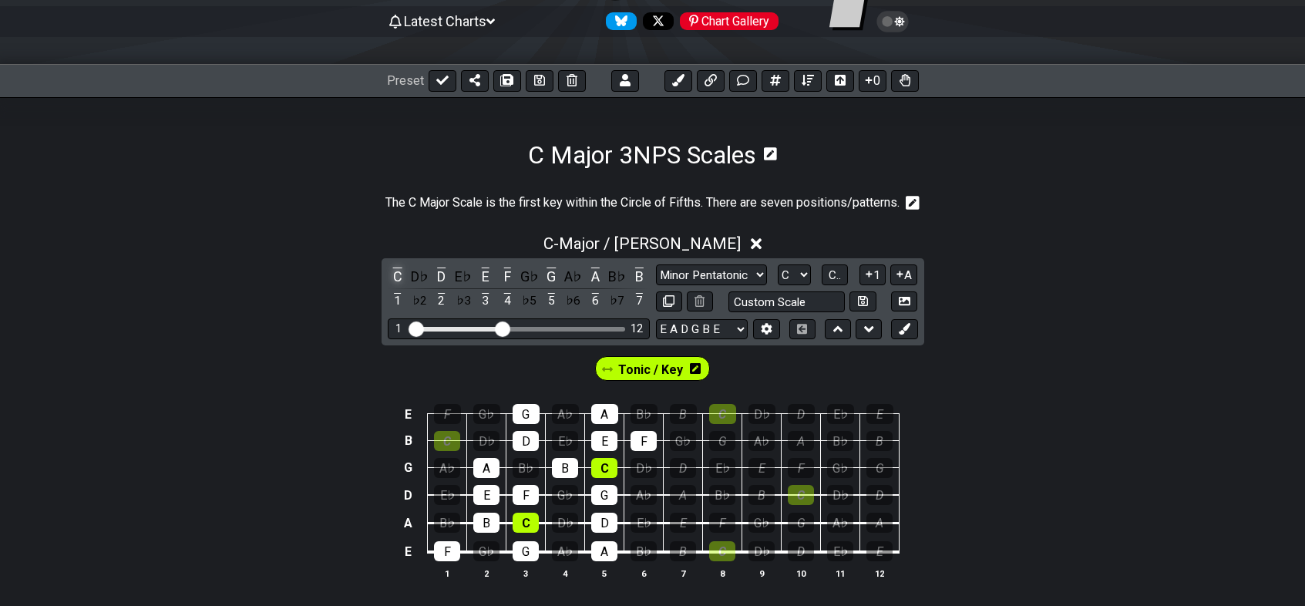
click at [398, 276] on div "C" at bounding box center [398, 276] width 20 height 21
click at [445, 441] on div "C" at bounding box center [447, 441] width 26 height 20
click at [719, 418] on div "C" at bounding box center [722, 414] width 27 height 20
click at [727, 554] on div "C" at bounding box center [722, 551] width 26 height 20
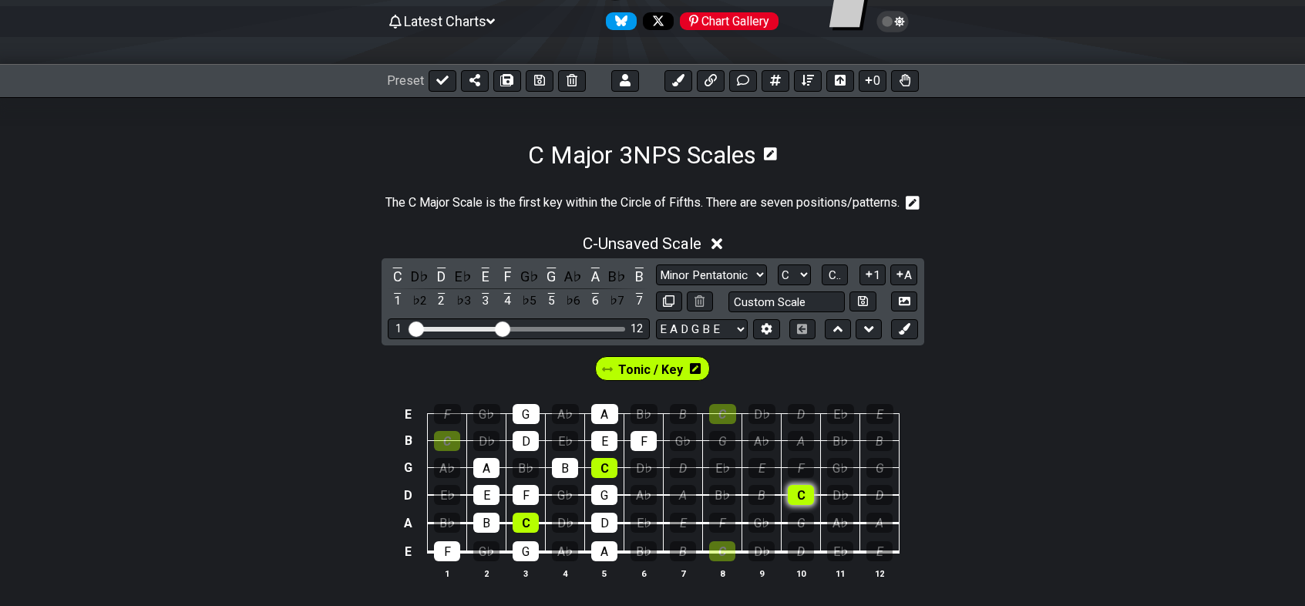
click at [808, 496] on div "C" at bounding box center [801, 495] width 26 height 20
click at [803, 494] on div "C" at bounding box center [801, 495] width 26 height 20
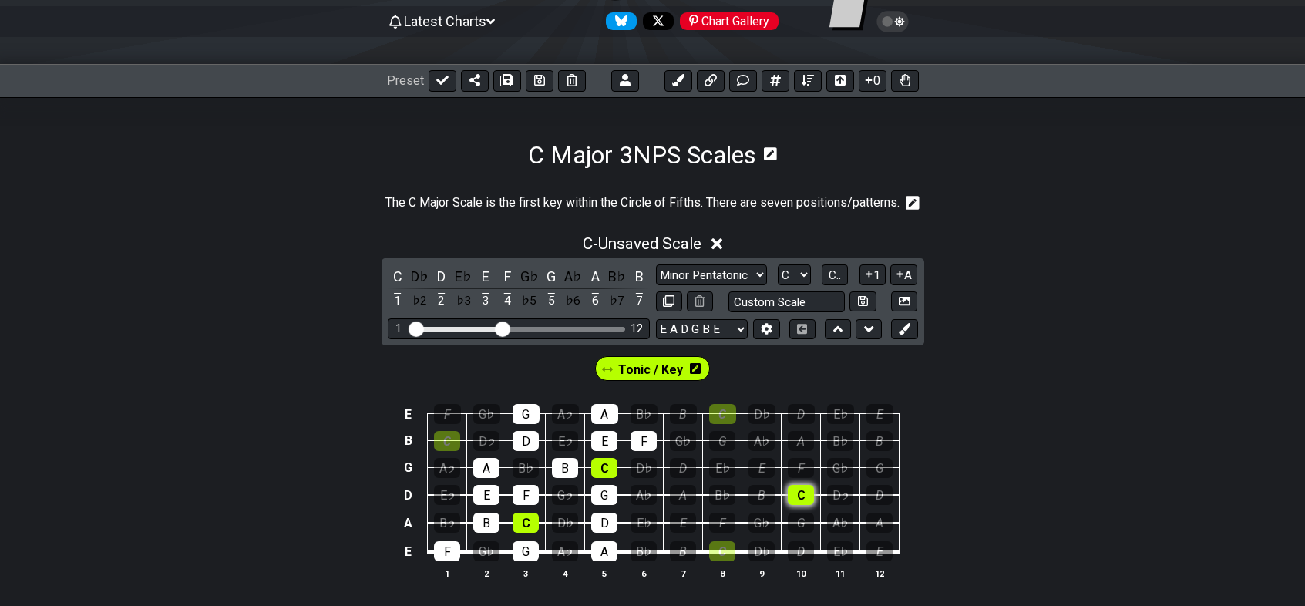
click at [803, 494] on div "C" at bounding box center [801, 495] width 26 height 20
click at [801, 494] on div "C" at bounding box center [801, 495] width 26 height 20
click at [804, 492] on div "C" at bounding box center [801, 495] width 26 height 20
click at [682, 246] on span "C - Unsaved Scale" at bounding box center [642, 243] width 119 height 18
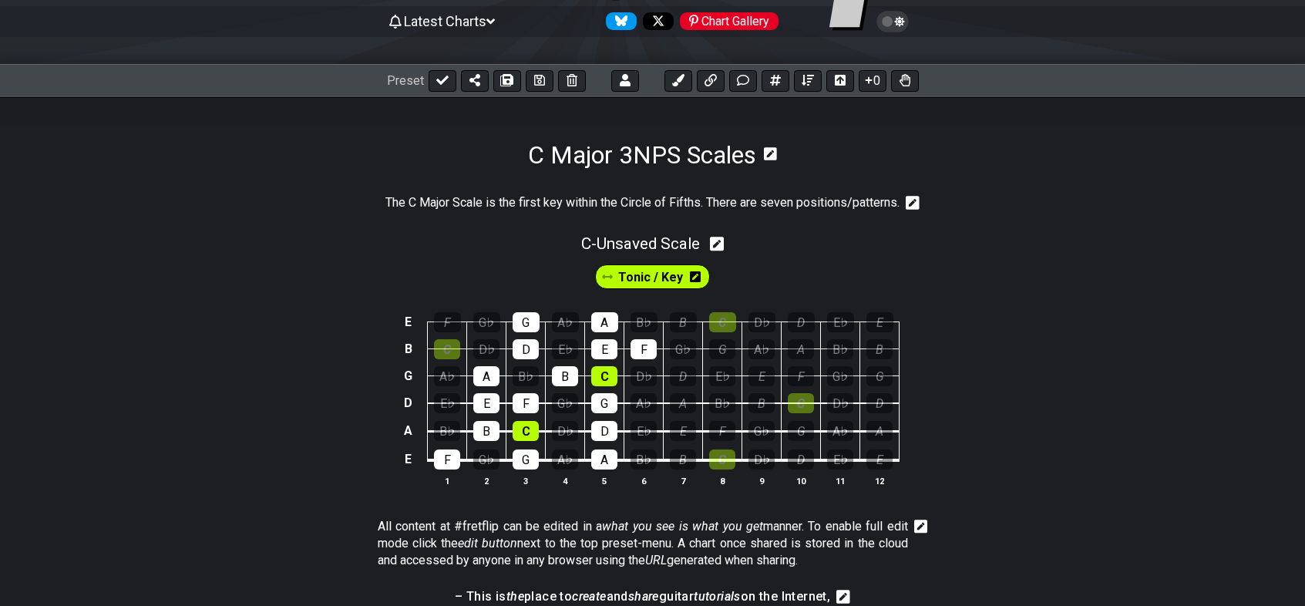
click at [719, 241] on icon at bounding box center [717, 244] width 15 height 15
select select "Major / [PERSON_NAME]"
select select "C"
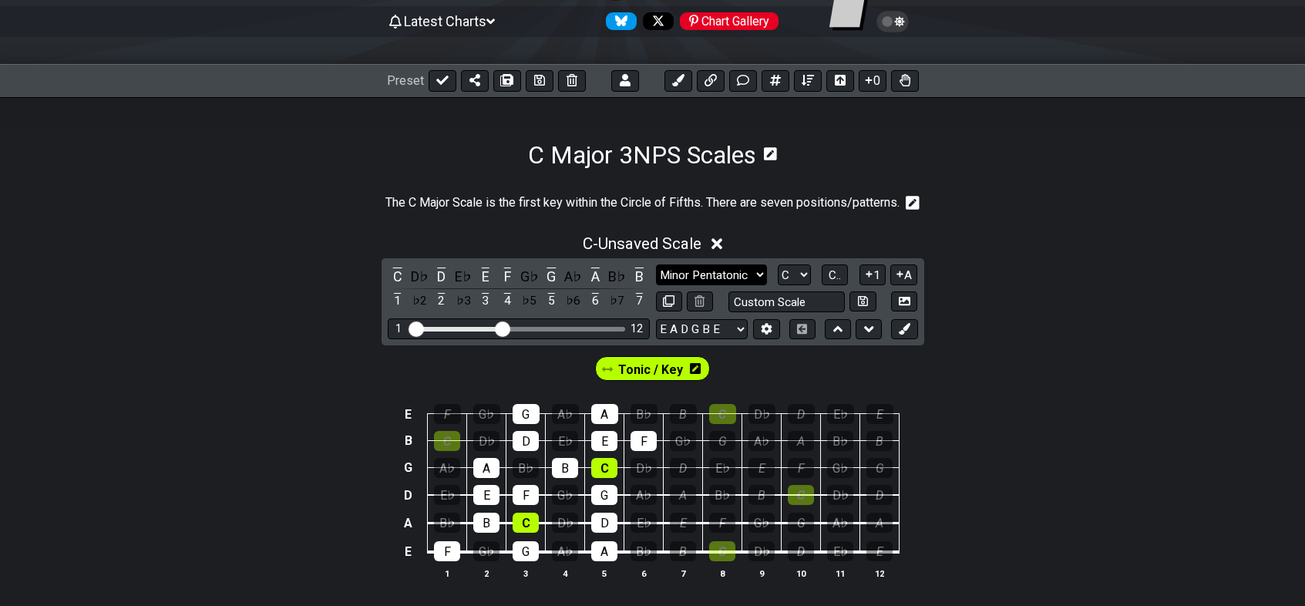
click at [736, 277] on select "Minor Pentatonic Click to edit Minor Pentatonic Major Pentatonic Minor Blues Ma…" at bounding box center [711, 274] width 111 height 21
click at [818, 301] on input "text" at bounding box center [786, 301] width 117 height 21
type input "C Major Scale"
click at [835, 356] on div "Tonic / Key" at bounding box center [652, 364] width 1305 height 39
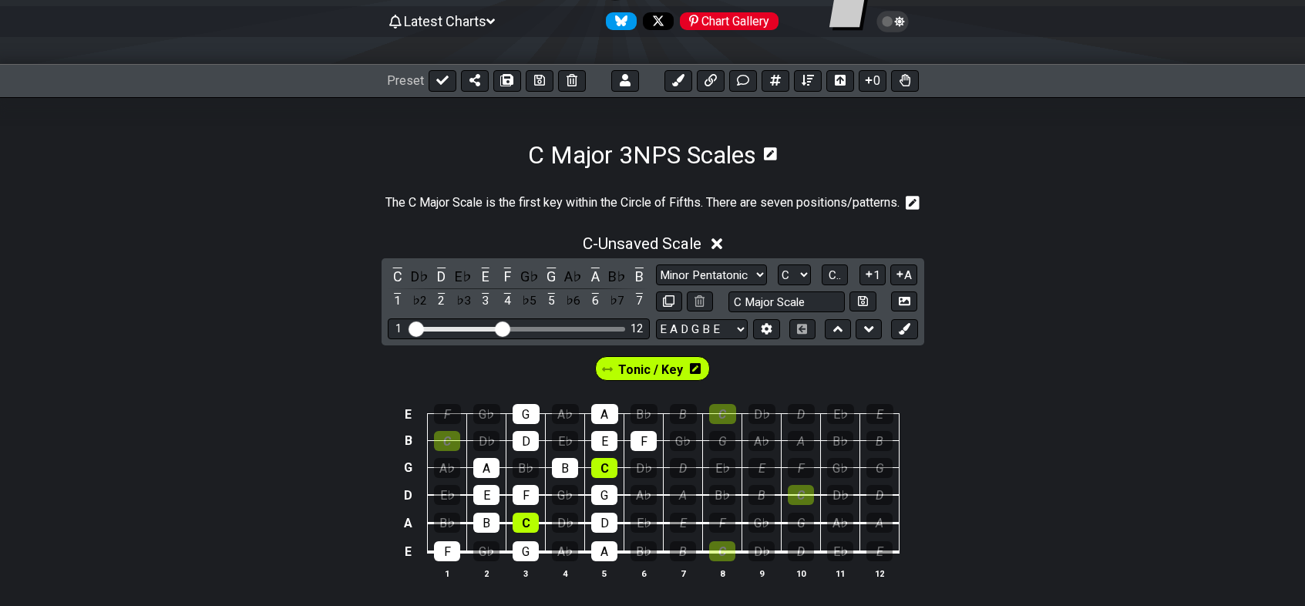
click at [912, 200] on icon at bounding box center [912, 203] width 14 height 14
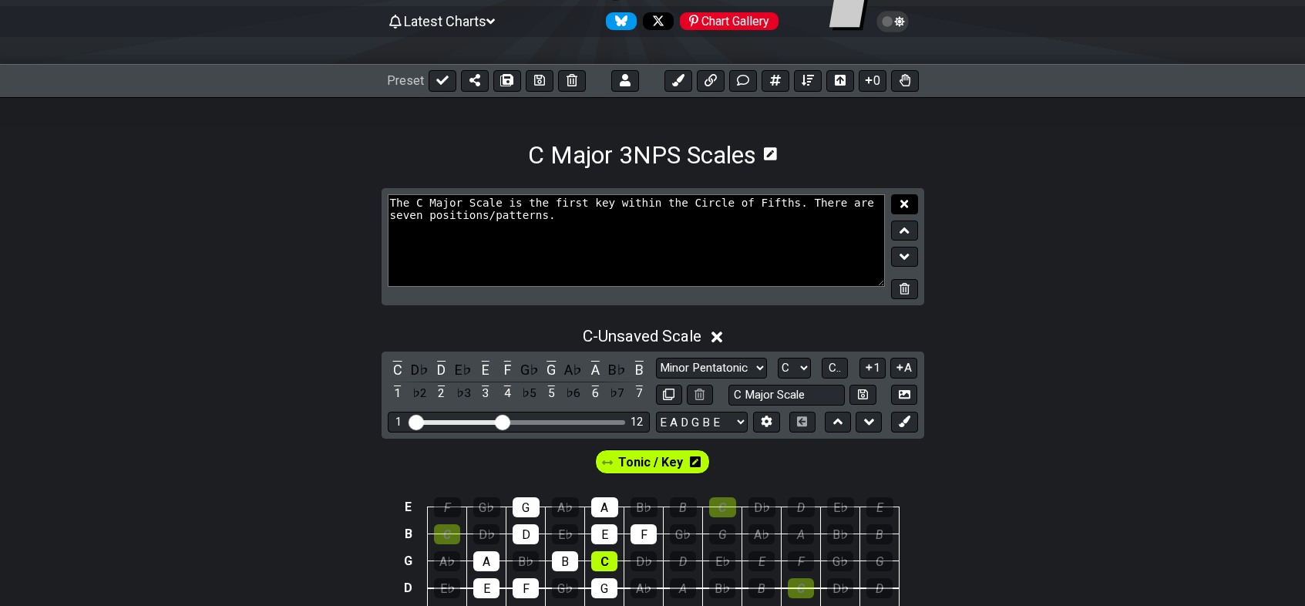
click at [912, 200] on button at bounding box center [904, 204] width 26 height 21
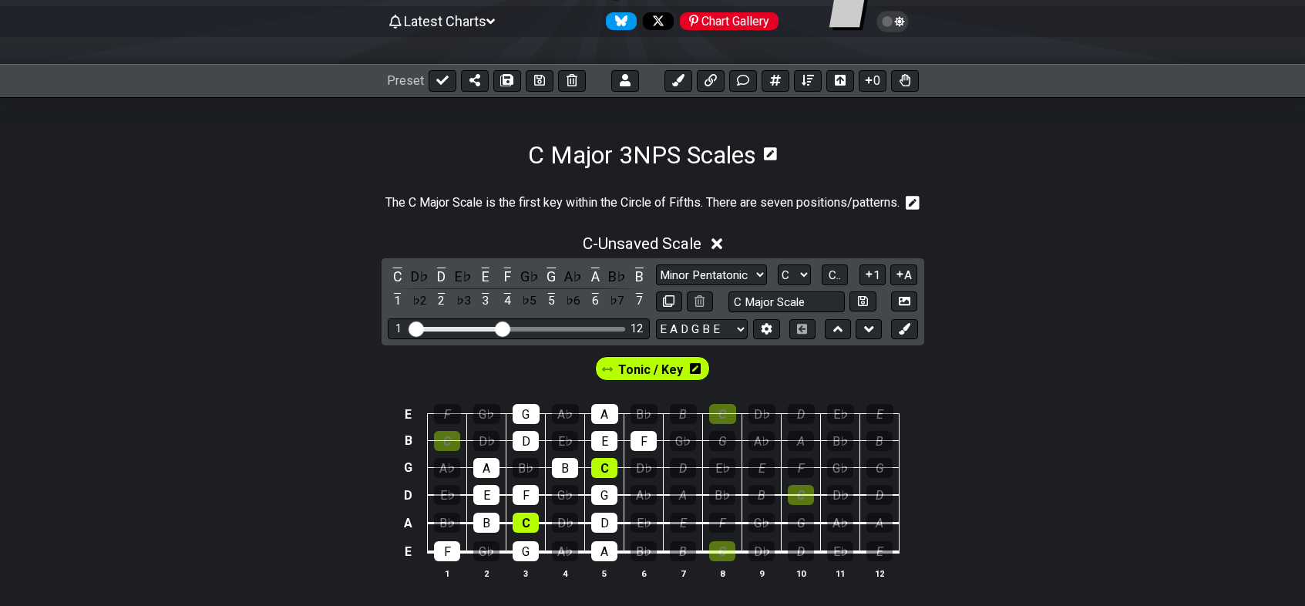
click at [721, 242] on icon at bounding box center [717, 244] width 12 height 12
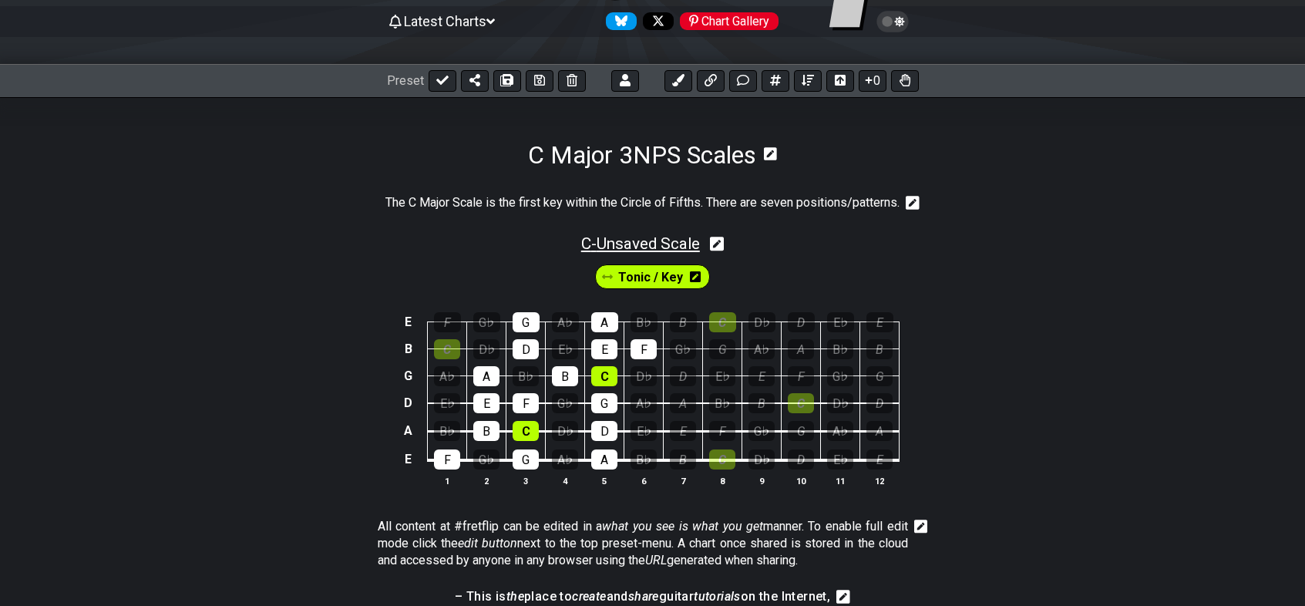
click at [694, 247] on span "C - Unsaved Scale" at bounding box center [640, 243] width 119 height 18
select select "Major / [PERSON_NAME]"
select select "C"
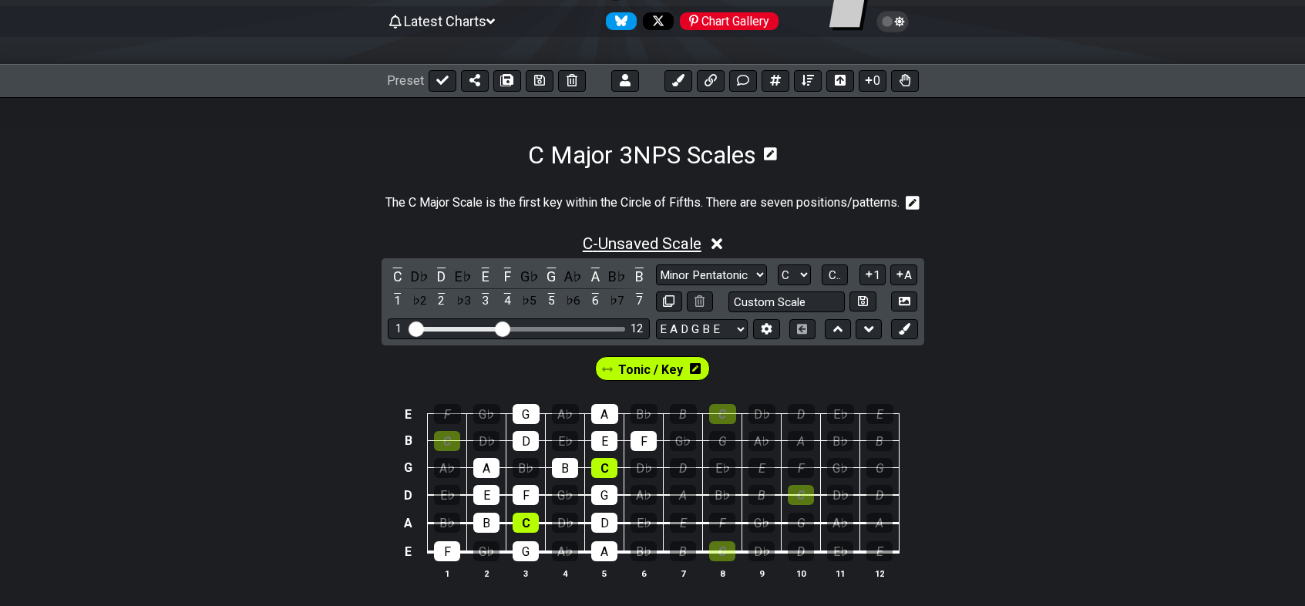
click at [691, 244] on span "C - Unsaved Scale" at bounding box center [642, 243] width 119 height 18
select select "Major / [PERSON_NAME]"
select select "C"
click at [472, 89] on button at bounding box center [475, 81] width 28 height 22
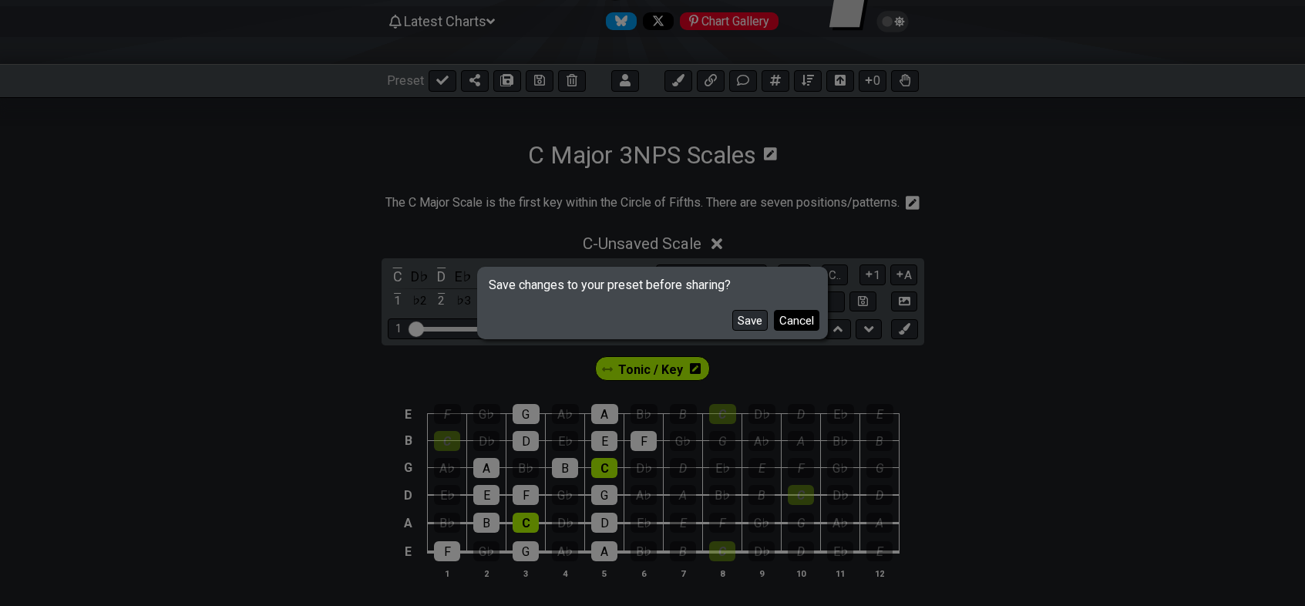
click at [795, 323] on button "Cancel" at bounding box center [796, 320] width 45 height 21
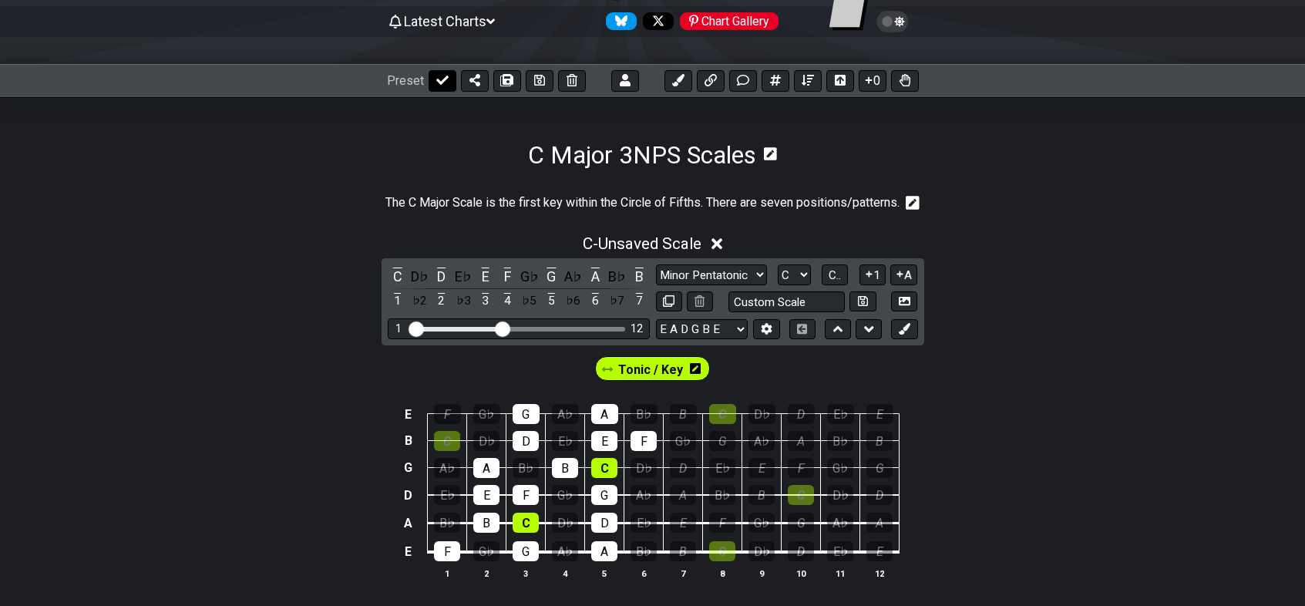
click at [440, 82] on icon at bounding box center [442, 80] width 12 height 9
select select "/02Q6RDLV"
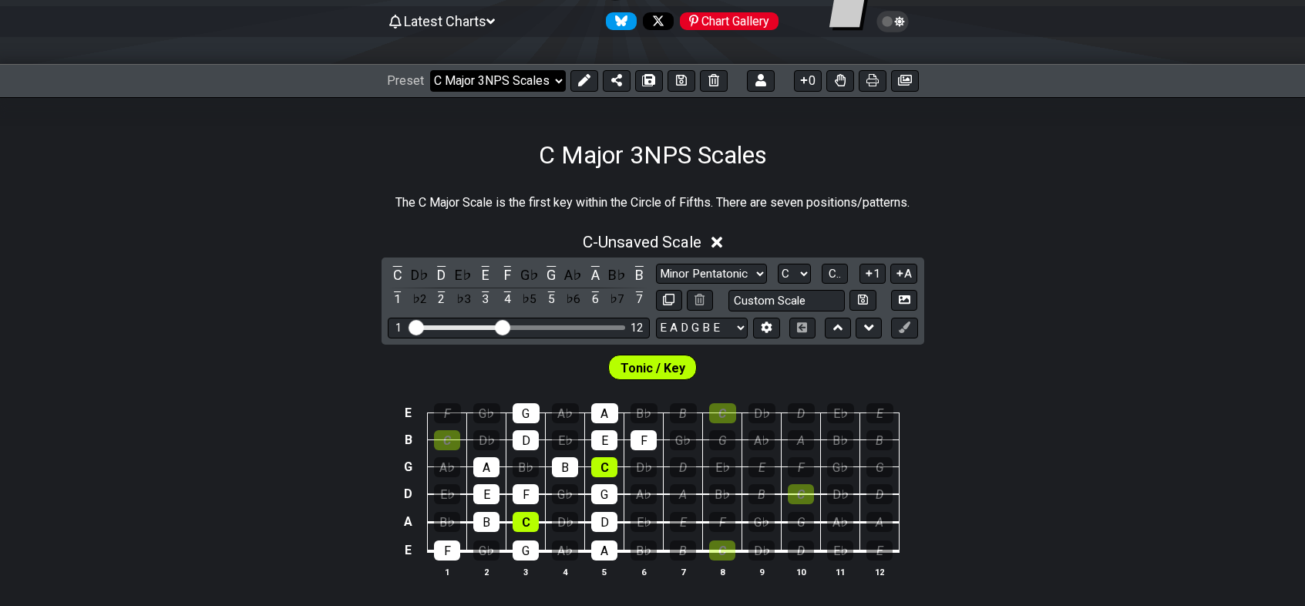
click at [555, 82] on select "Welcome to #fretflip! Initial Preset Custom Preset Chord Tones Studies Closed M…" at bounding box center [498, 81] width 136 height 22
click at [430, 70] on select "Welcome to #fretflip! Initial Preset Custom Preset Chord Tones Studies Closed M…" at bounding box center [498, 81] width 136 height 22
click at [718, 240] on icon at bounding box center [717, 243] width 12 height 12
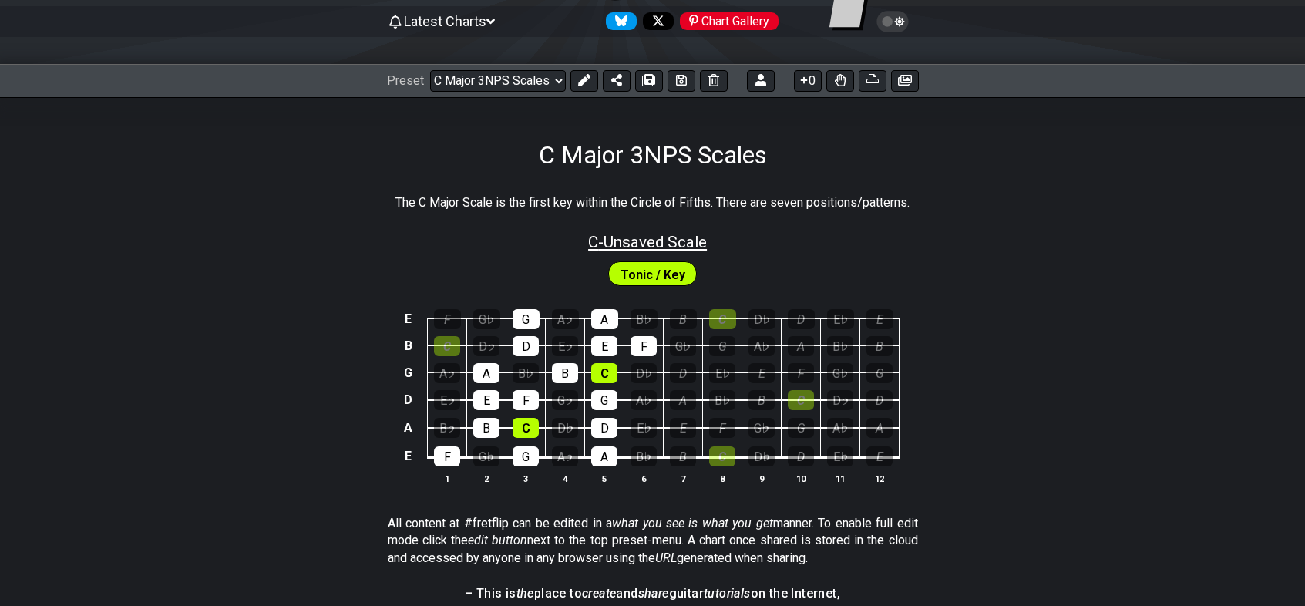
click at [695, 240] on span "C - Unsaved Scale" at bounding box center [647, 242] width 119 height 18
select select "Major / [PERSON_NAME]"
select select "C"
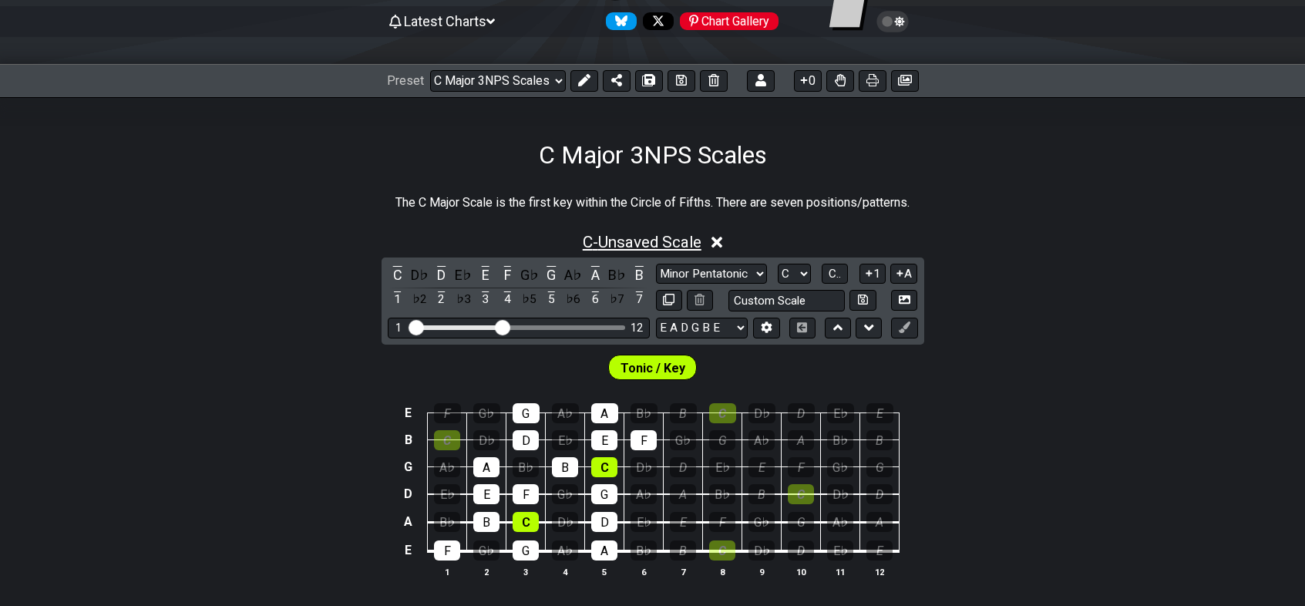
click at [696, 240] on span "C - Unsaved Scale" at bounding box center [642, 242] width 119 height 18
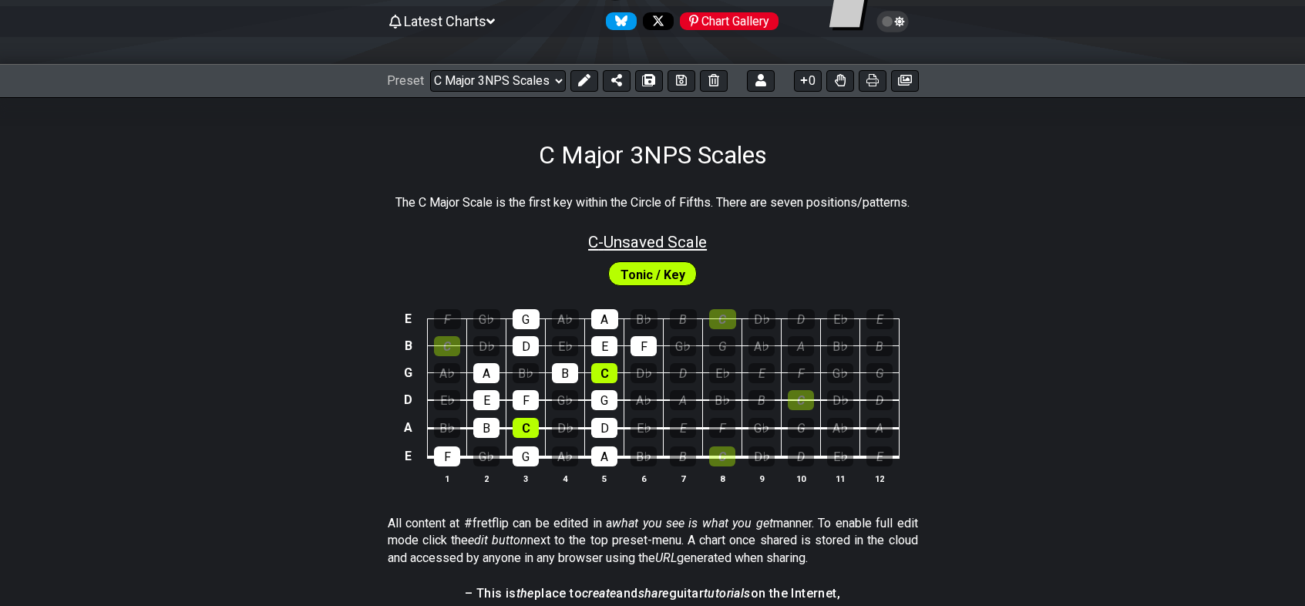
click at [696, 240] on span "C - Unsaved Scale" at bounding box center [647, 242] width 119 height 18
select select "Major / [PERSON_NAME]"
select select "C"
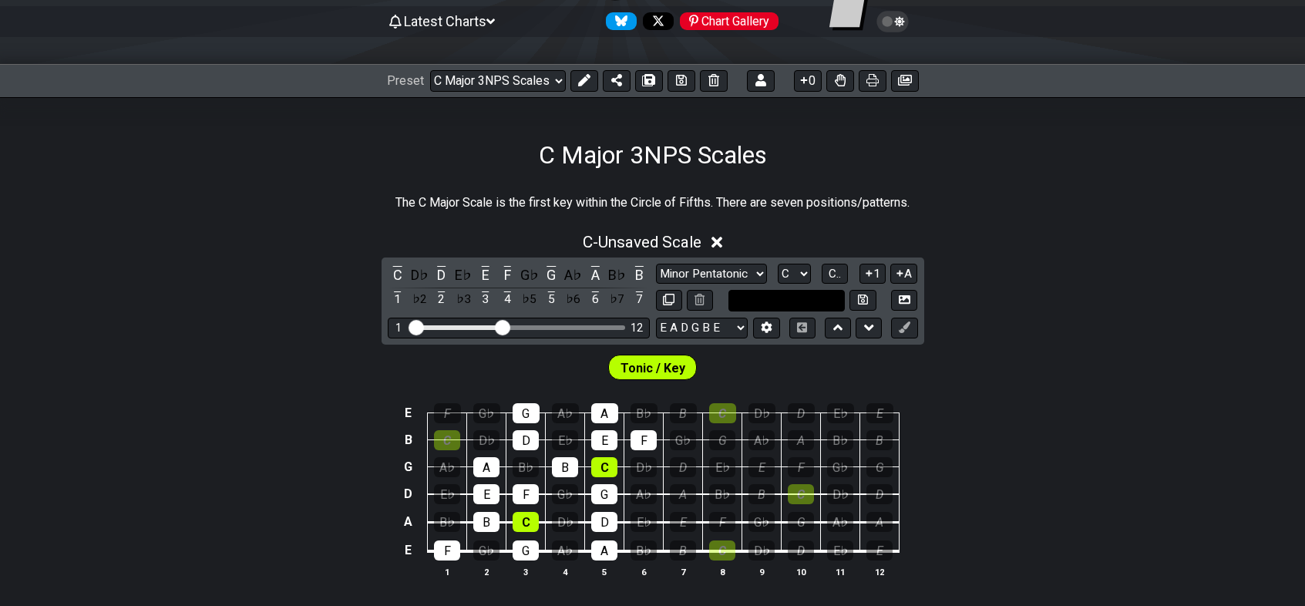
click at [807, 299] on input "text" at bounding box center [786, 300] width 117 height 21
type input "Position"
click at [862, 298] on icon at bounding box center [863, 299] width 10 height 10
select select "Position"
click at [737, 301] on input "Position" at bounding box center [786, 300] width 117 height 21
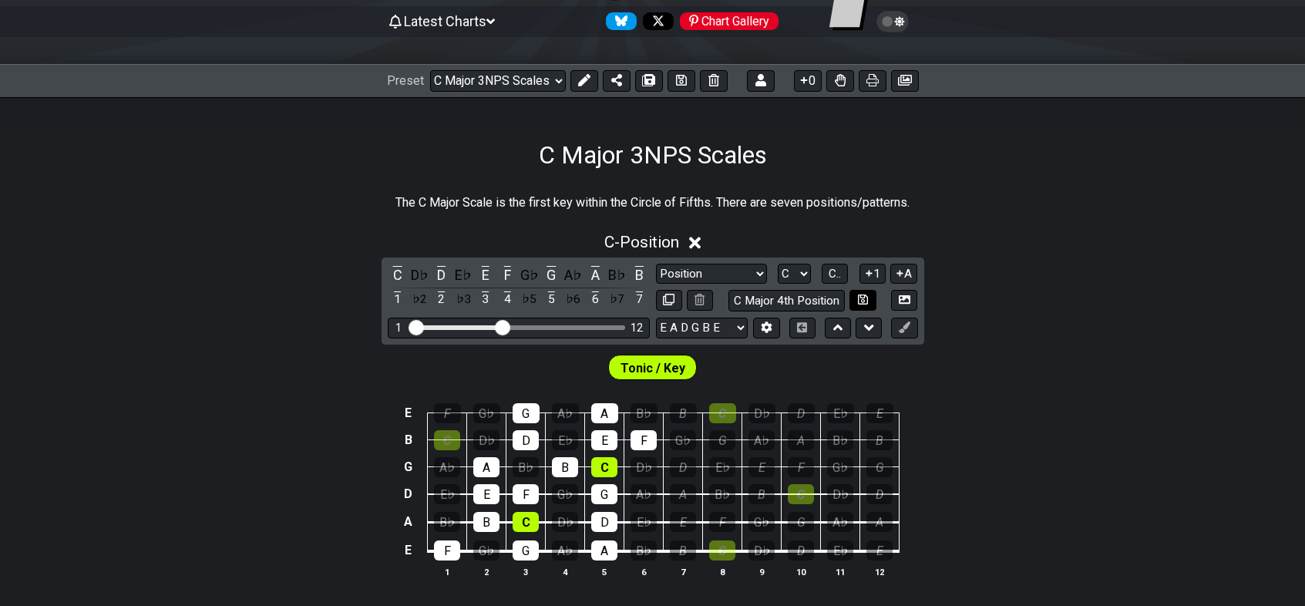
type input "C Major 4th Position"
click at [865, 301] on icon at bounding box center [863, 300] width 10 height 12
select select "C Major 4th Position"
click at [744, 243] on icon at bounding box center [738, 242] width 12 height 16
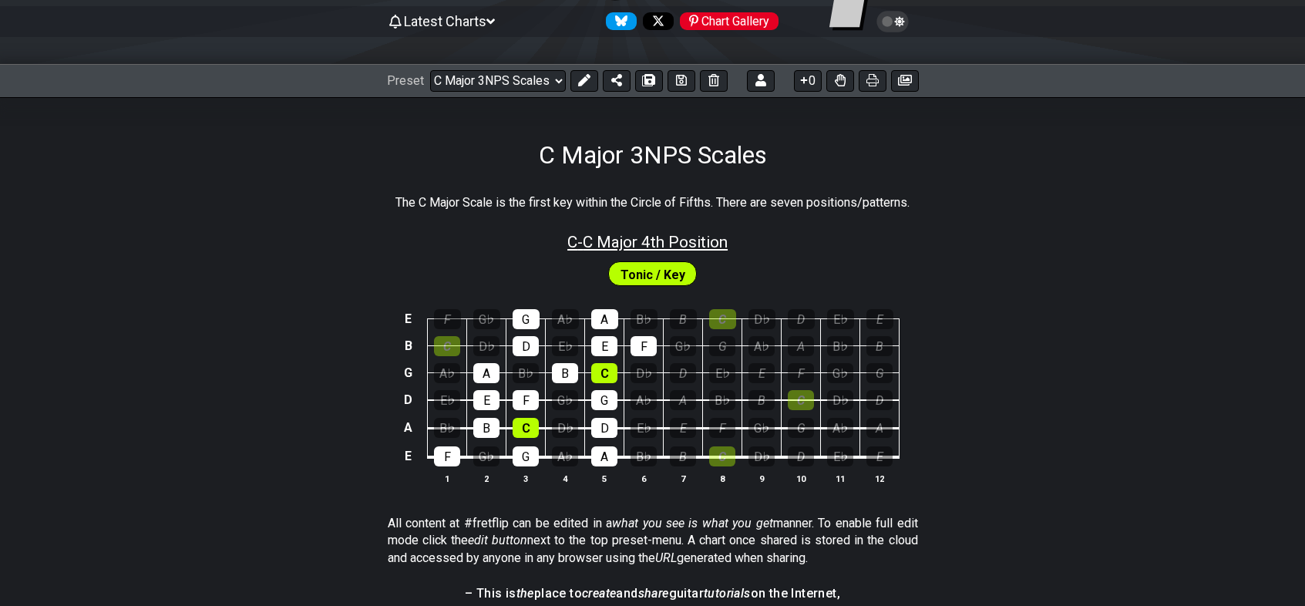
click at [685, 240] on span "C - C Major 4th Position" at bounding box center [647, 242] width 160 height 18
select select "C Major 4th Position"
select select "C"
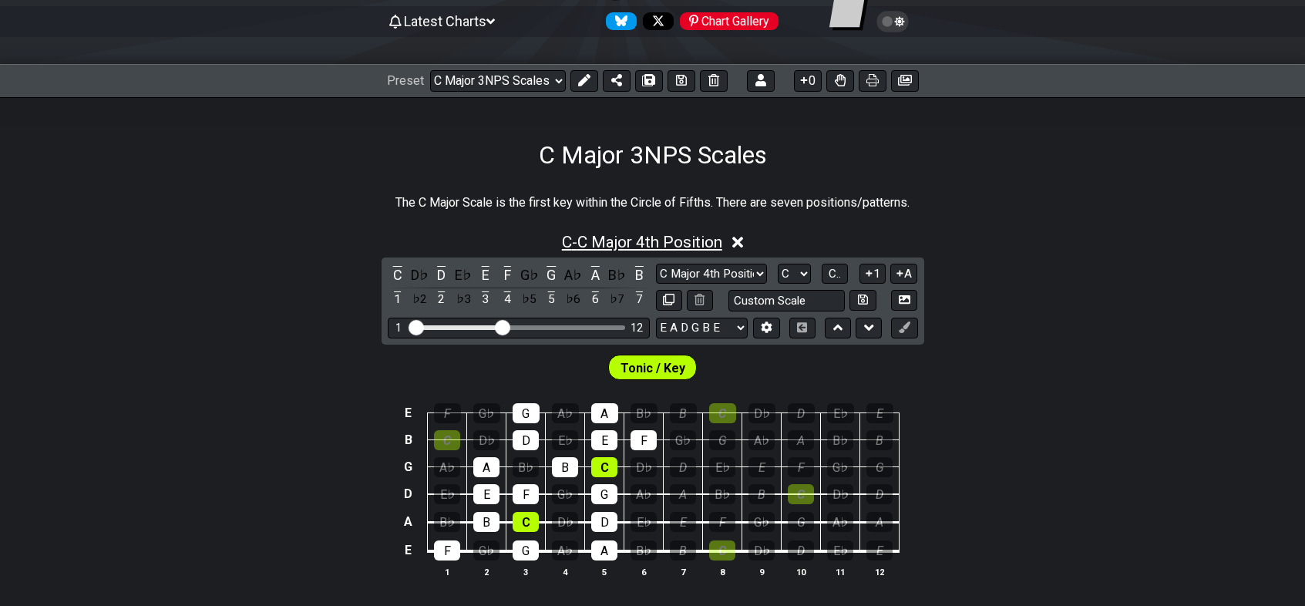
click at [707, 242] on span "C - C Major 4th Position" at bounding box center [642, 242] width 160 height 18
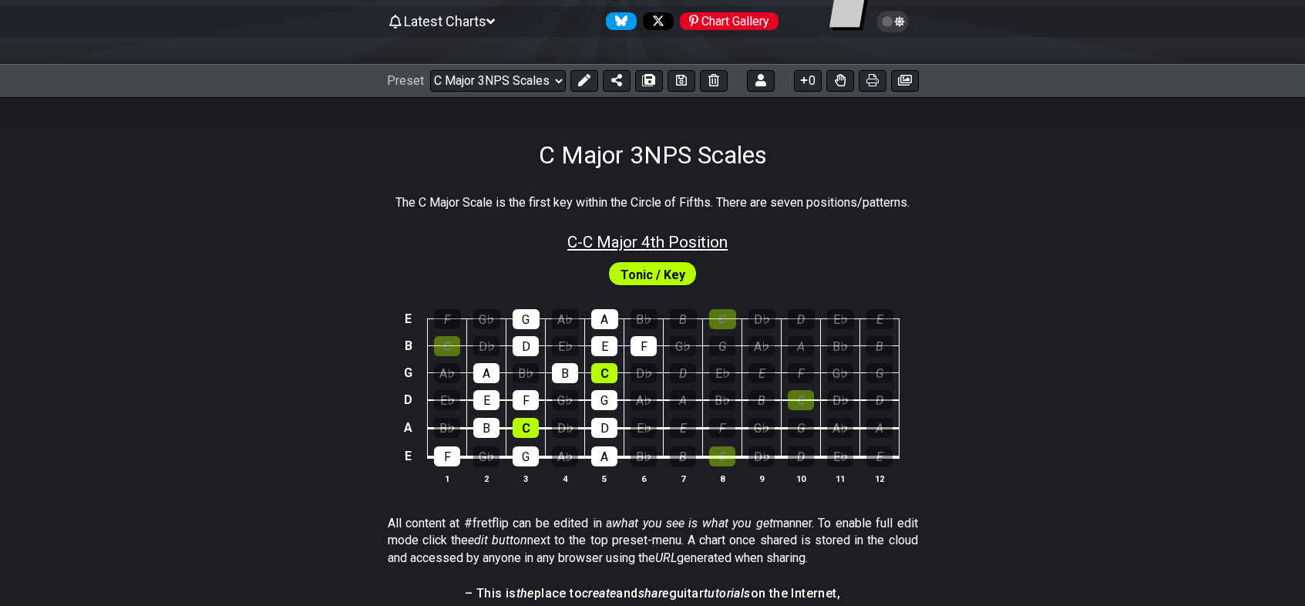
click at [710, 240] on span "C - C Major 4th Position" at bounding box center [647, 242] width 160 height 18
select select "C Major 4th Position"
select select "C"
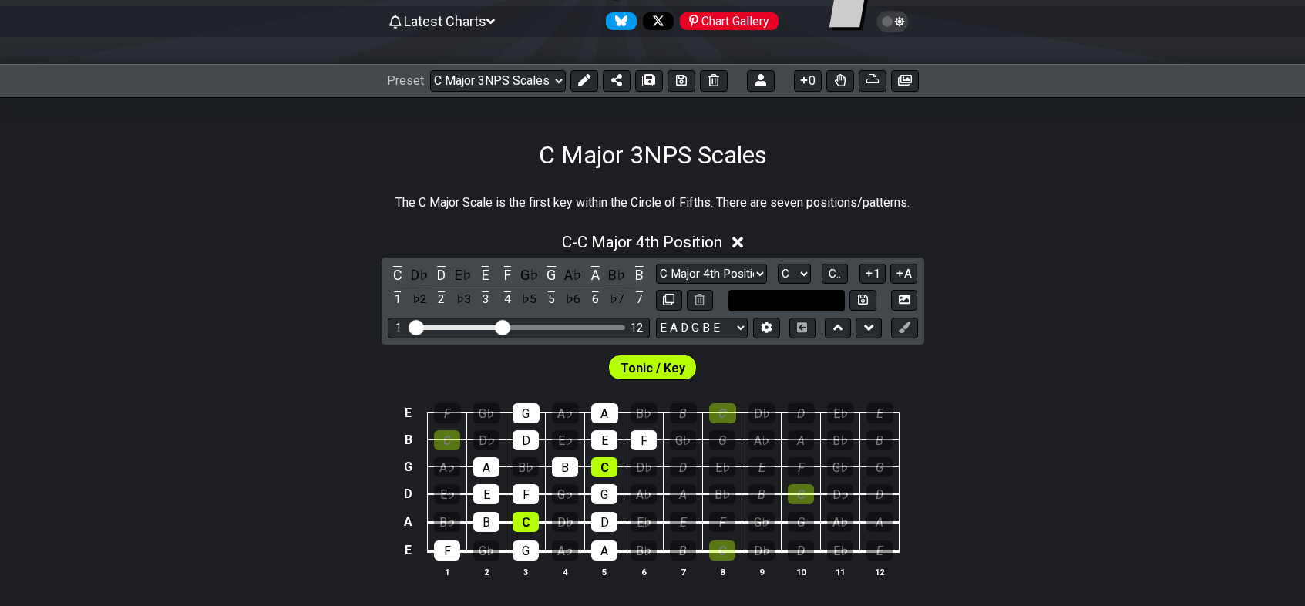
click at [811, 304] on input "text" at bounding box center [786, 300] width 117 height 21
type input "4th Position"
click at [862, 300] on icon at bounding box center [863, 299] width 10 height 10
select select "4th Position"
click at [714, 245] on icon at bounding box center [709, 243] width 12 height 12
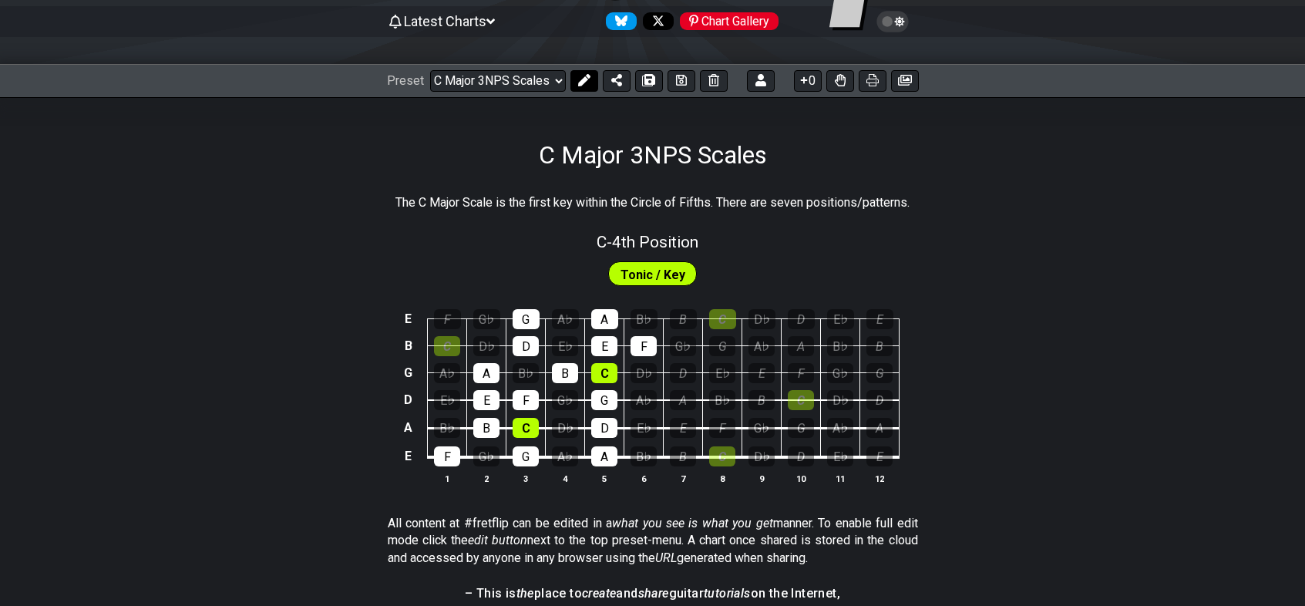
click at [587, 83] on icon at bounding box center [584, 80] width 12 height 12
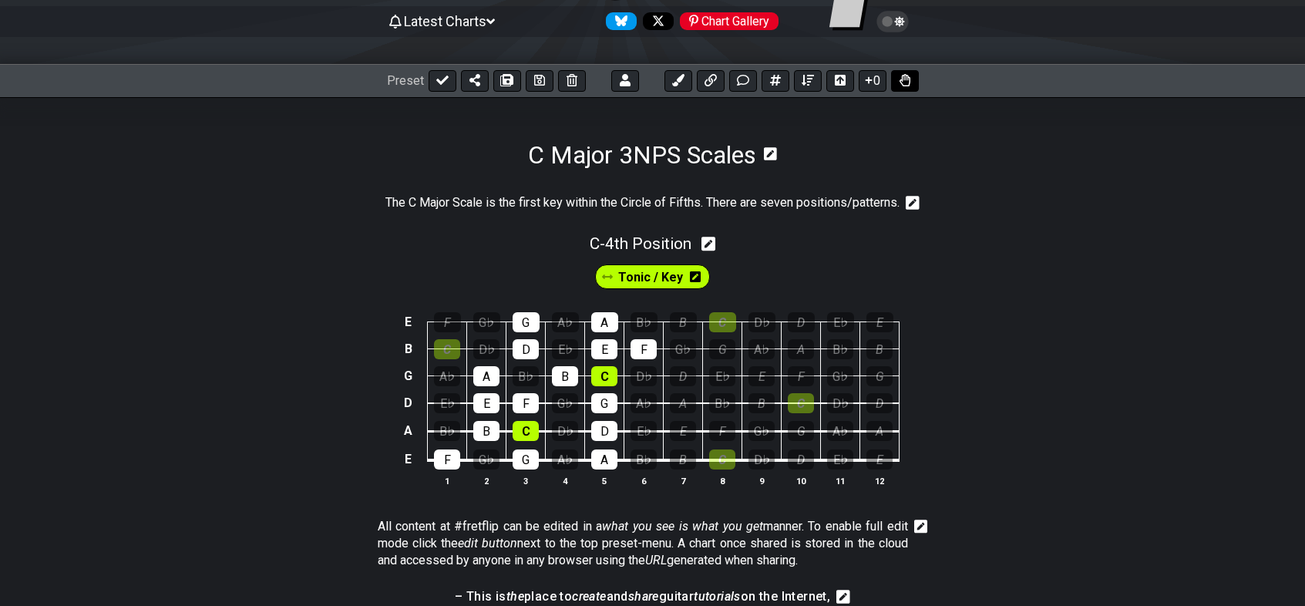
click at [909, 78] on icon at bounding box center [904, 80] width 11 height 12
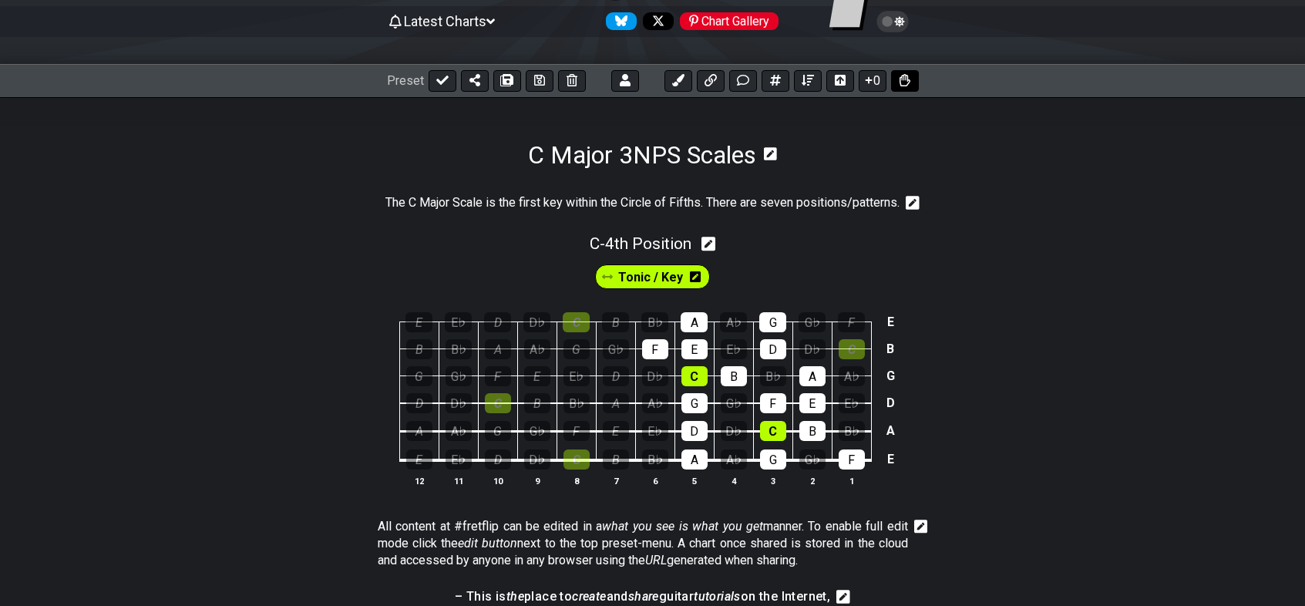
click at [909, 78] on icon at bounding box center [904, 80] width 11 height 12
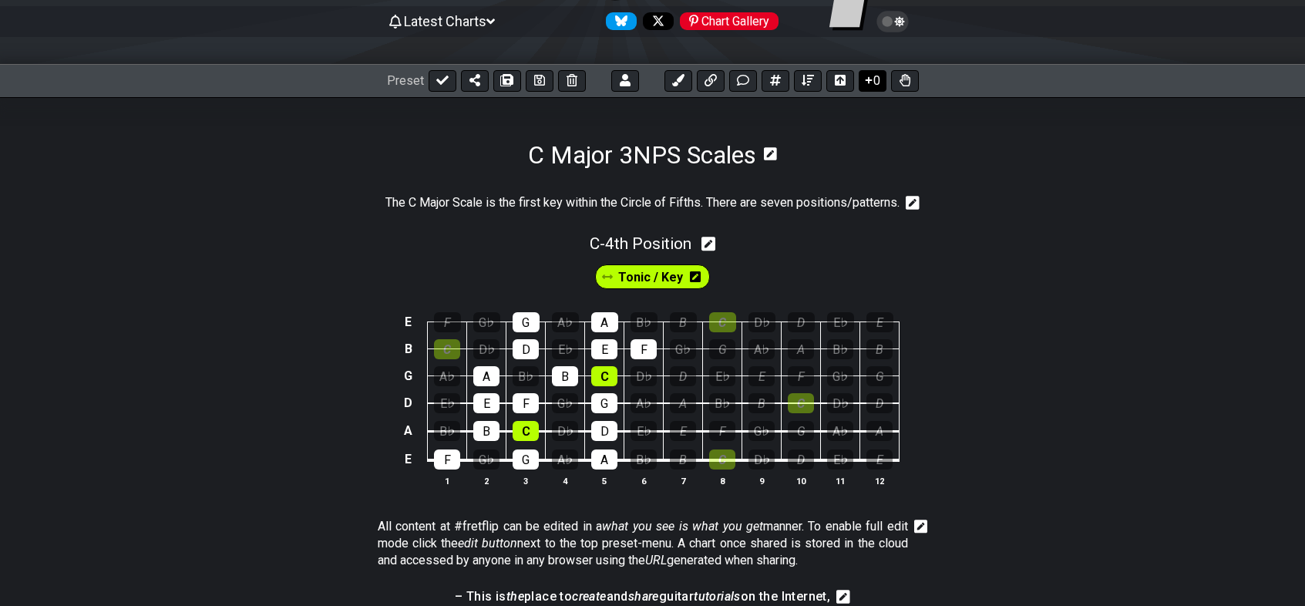
click at [879, 82] on button "0" at bounding box center [872, 81] width 28 height 22
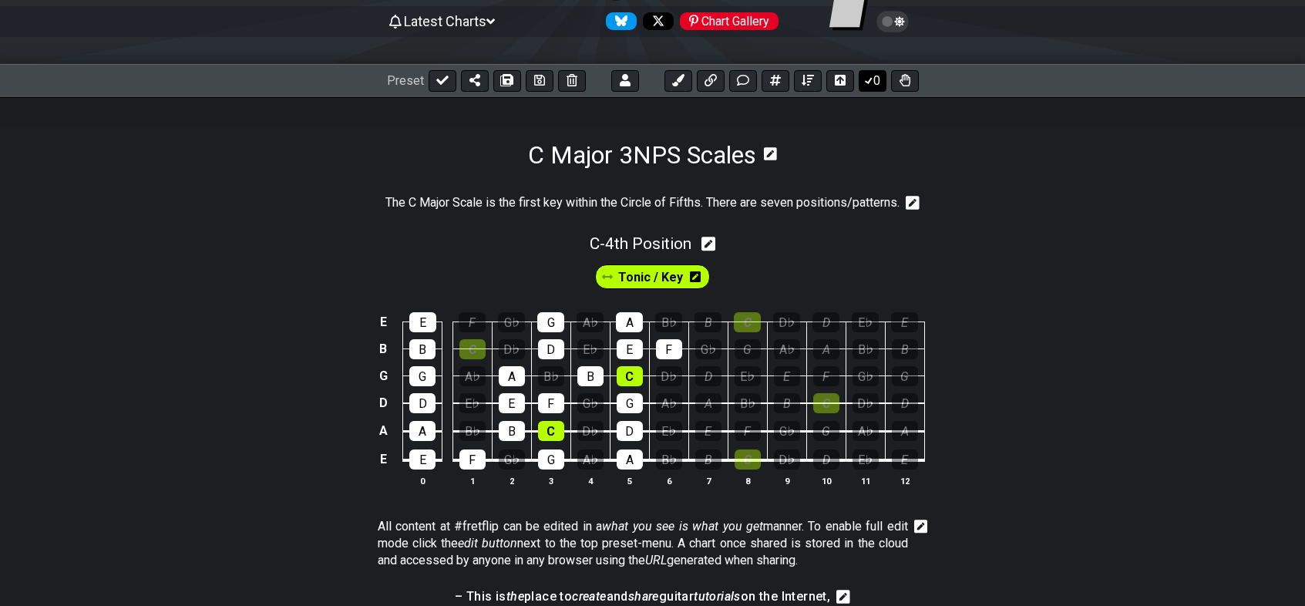
click at [879, 82] on button "0" at bounding box center [872, 81] width 28 height 22
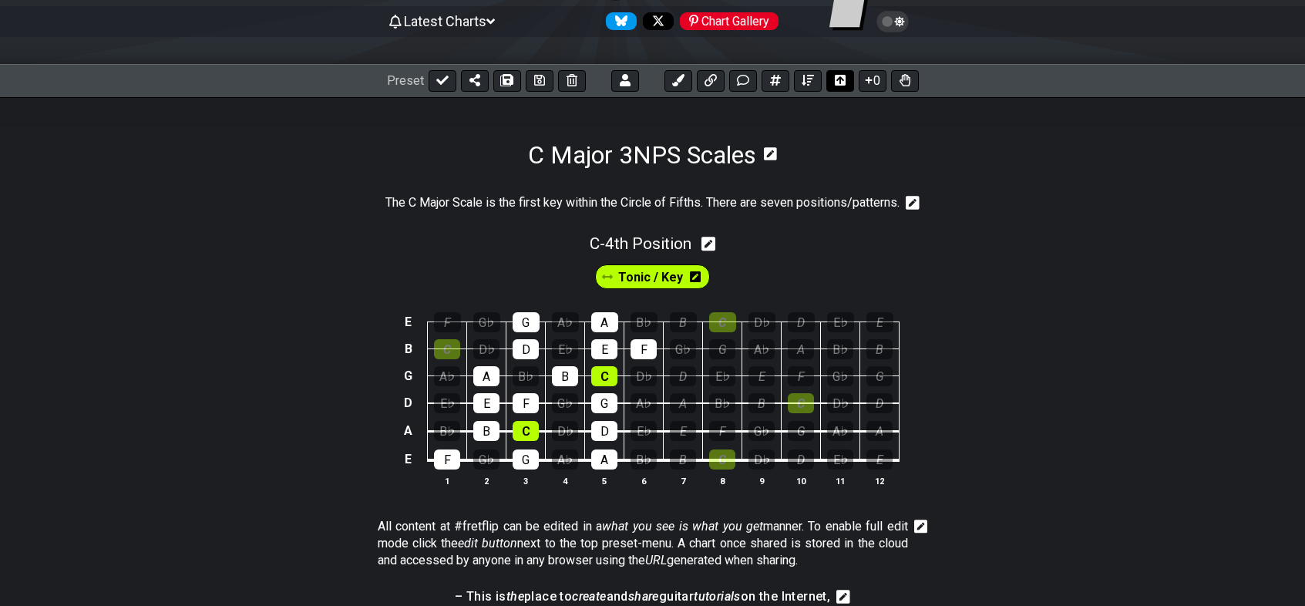
click at [841, 85] on icon at bounding box center [840, 80] width 11 height 11
click at [809, 83] on icon at bounding box center [807, 80] width 12 height 12
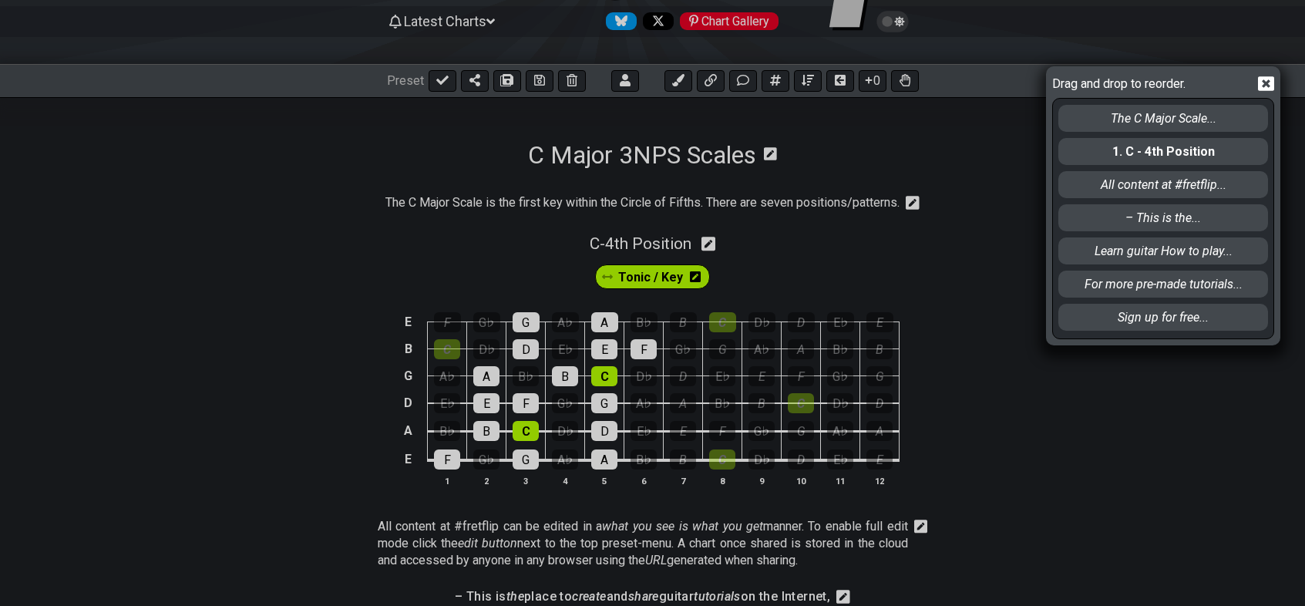
click at [1270, 84] on icon at bounding box center [1266, 83] width 16 height 15
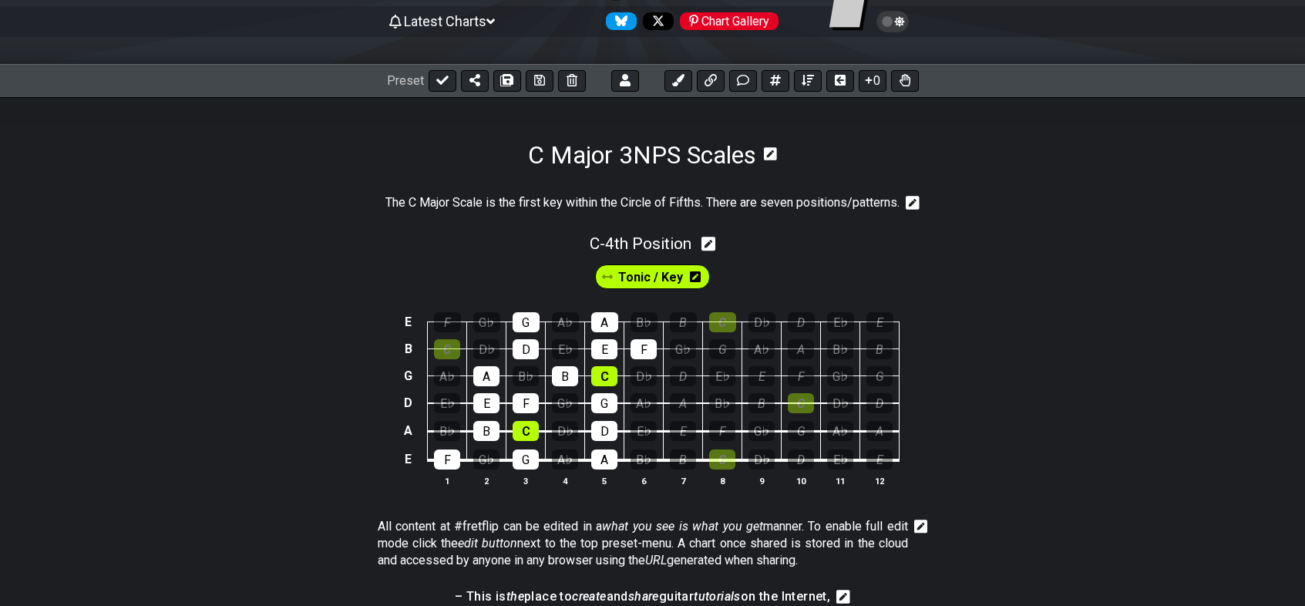
click at [714, 244] on icon at bounding box center [708, 244] width 15 height 16
select select "4th Position"
select select "C"
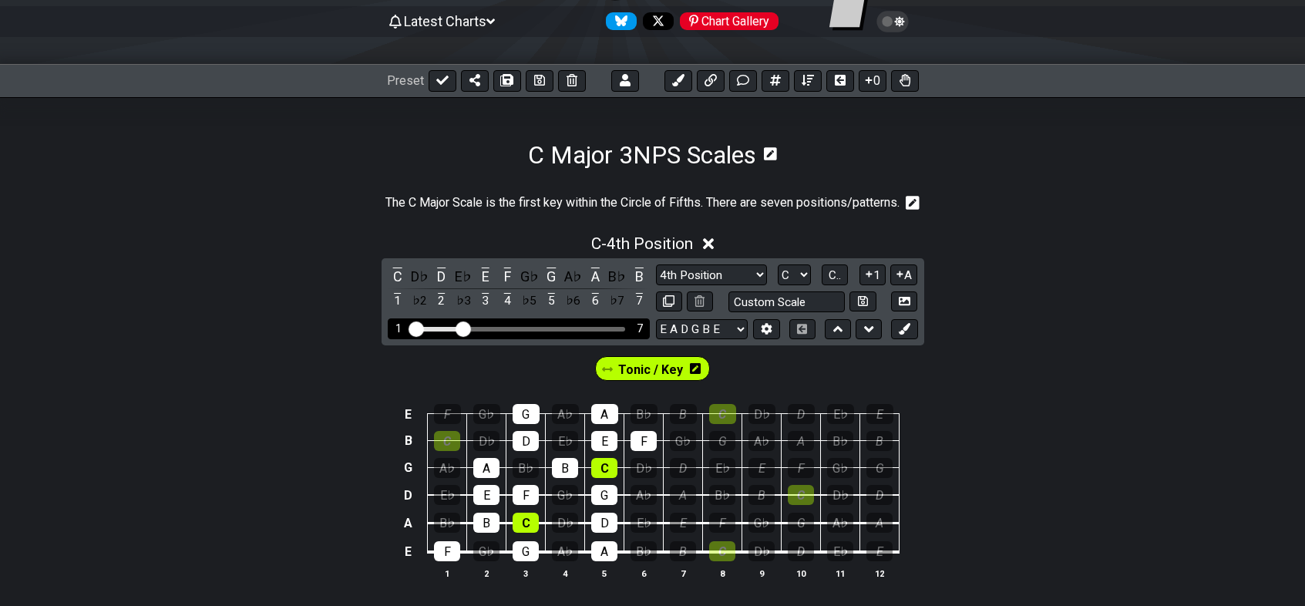
drag, startPoint x: 503, startPoint y: 329, endPoint x: 466, endPoint y: 333, distance: 37.2
click at [466, 327] on input "Visible fret range" at bounding box center [518, 327] width 219 height 0
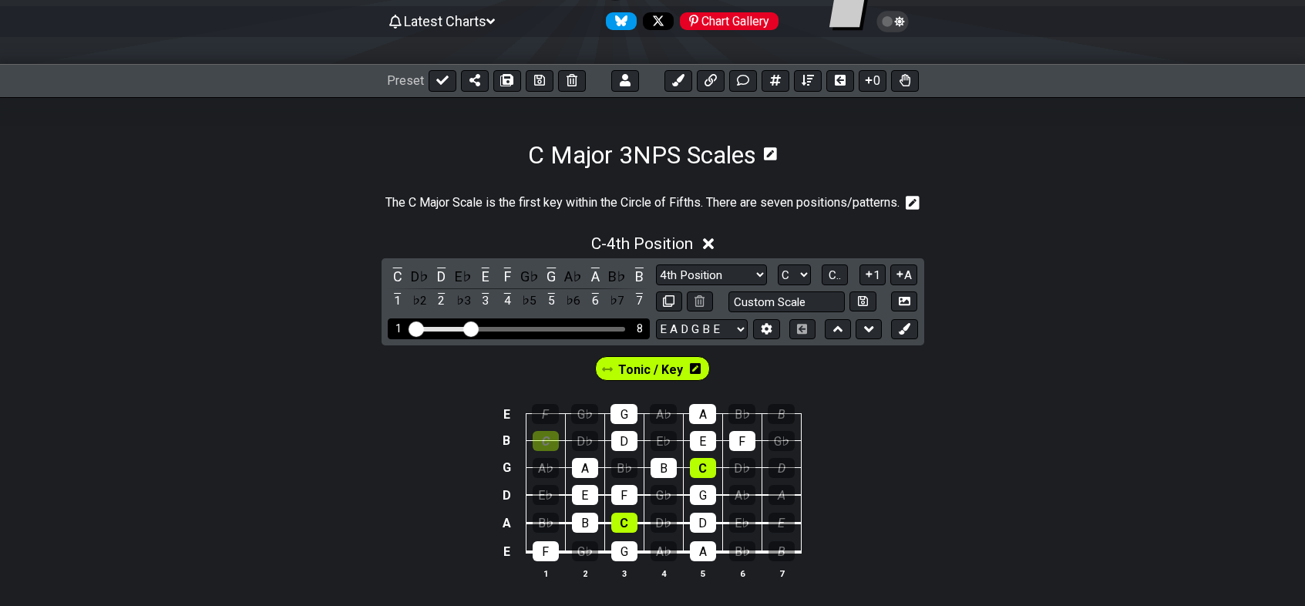
click at [468, 327] on input "Visible fret range" at bounding box center [518, 327] width 219 height 0
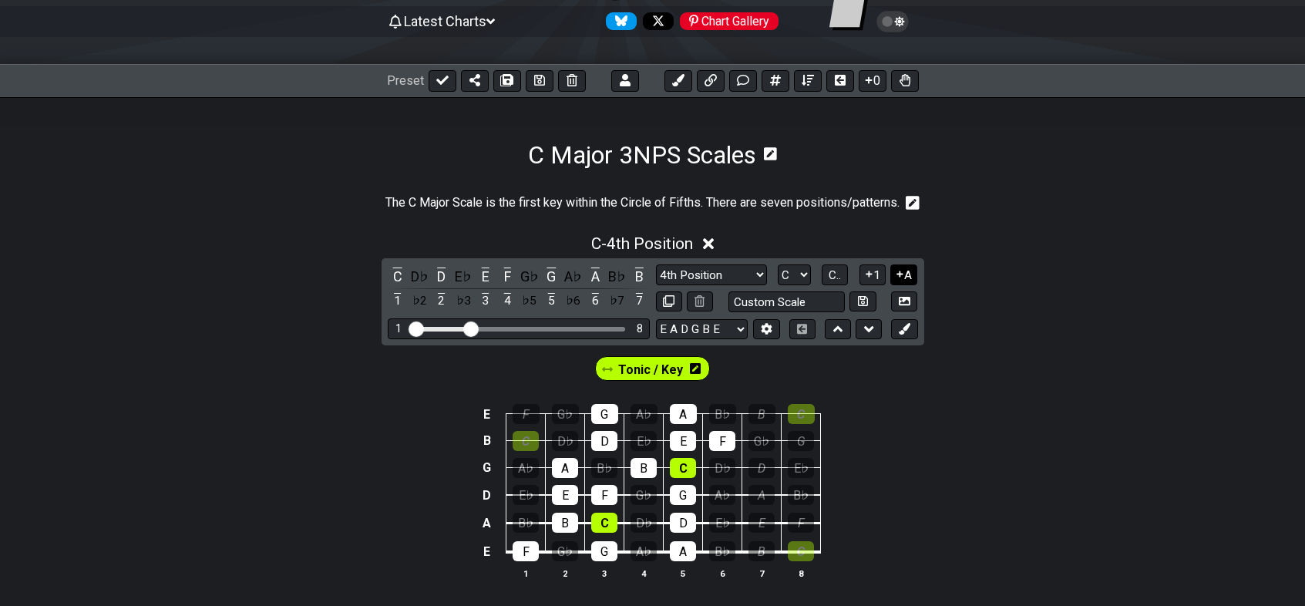
click at [905, 279] on button "A" at bounding box center [903, 274] width 27 height 21
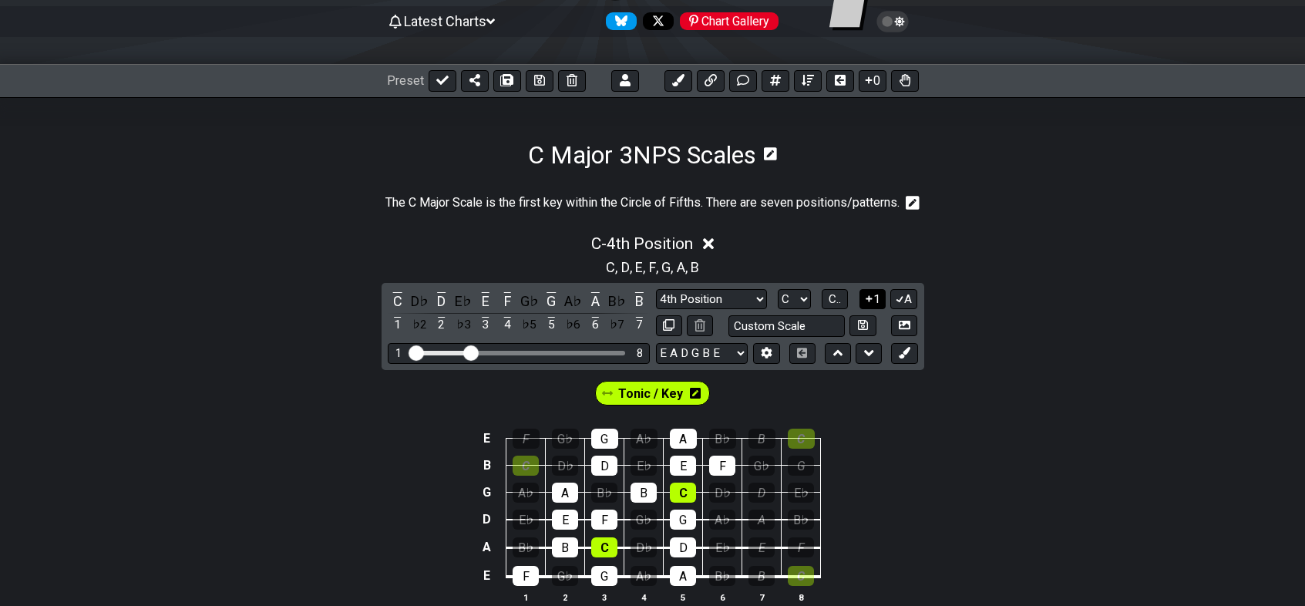
click at [874, 303] on button "1" at bounding box center [872, 299] width 26 height 21
click at [840, 304] on span "C.." at bounding box center [834, 299] width 12 height 14
click at [840, 304] on span "1..7" at bounding box center [834, 299] width 18 height 14
click at [840, 304] on button "..." at bounding box center [834, 299] width 26 height 21
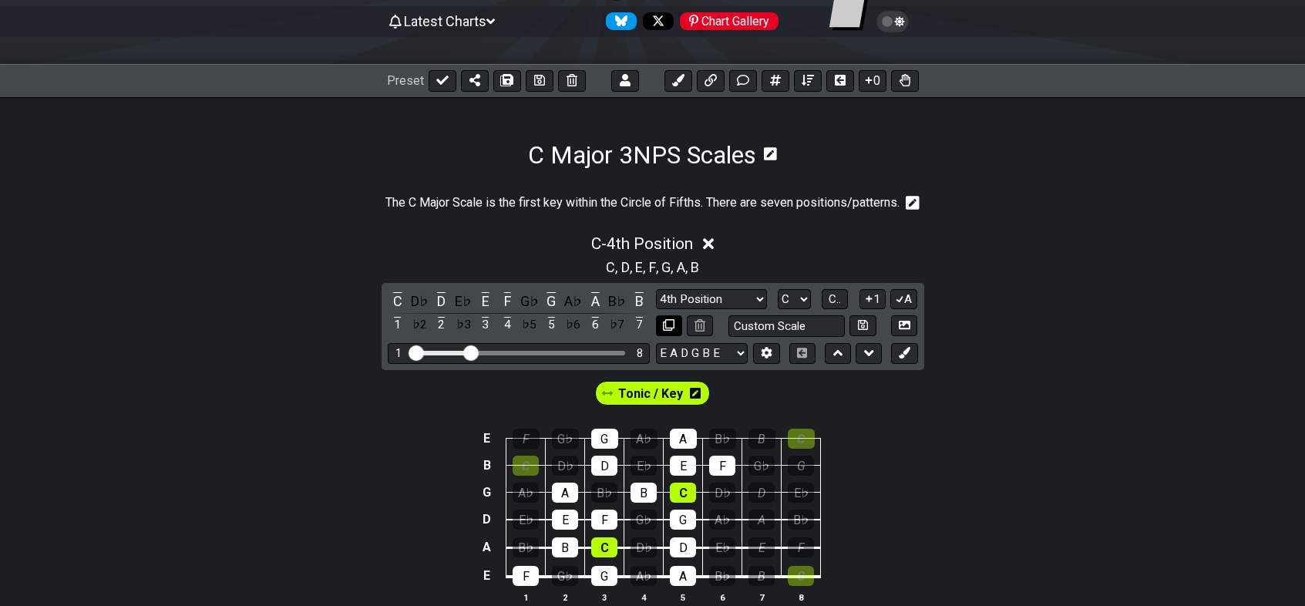
click at [667, 329] on icon at bounding box center [669, 325] width 12 height 12
select select "4th Position"
select select "C"
click at [667, 329] on icon at bounding box center [669, 326] width 12 height 12
select select "4th Position"
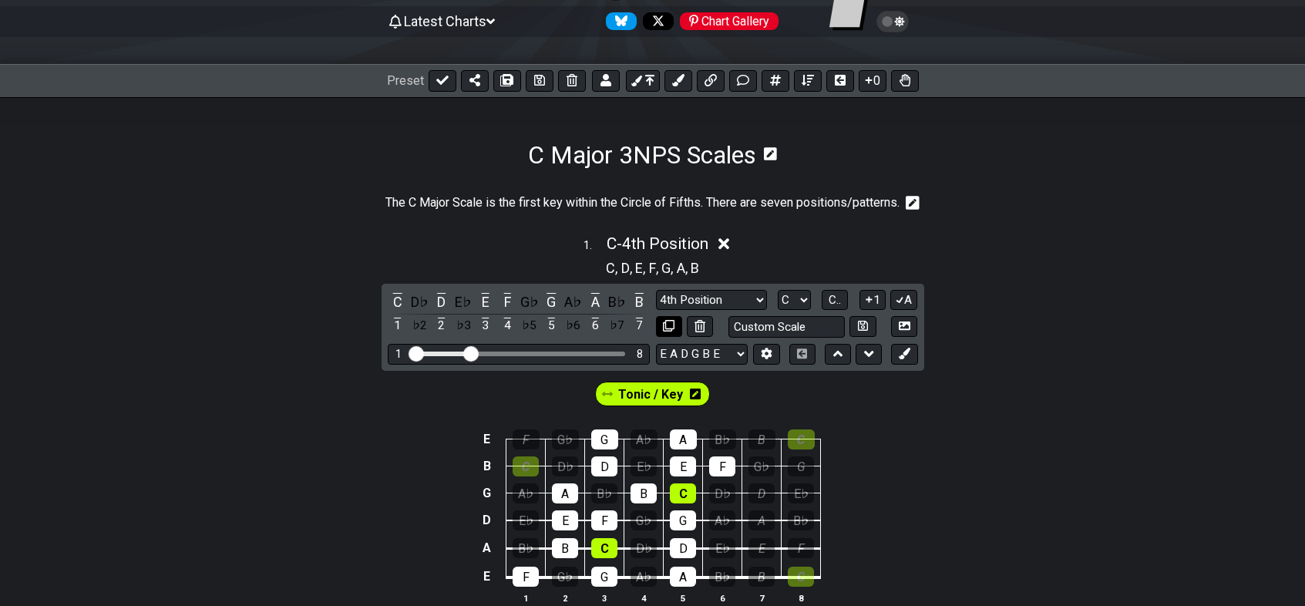
select select "C"
click at [727, 241] on icon at bounding box center [724, 244] width 12 height 16
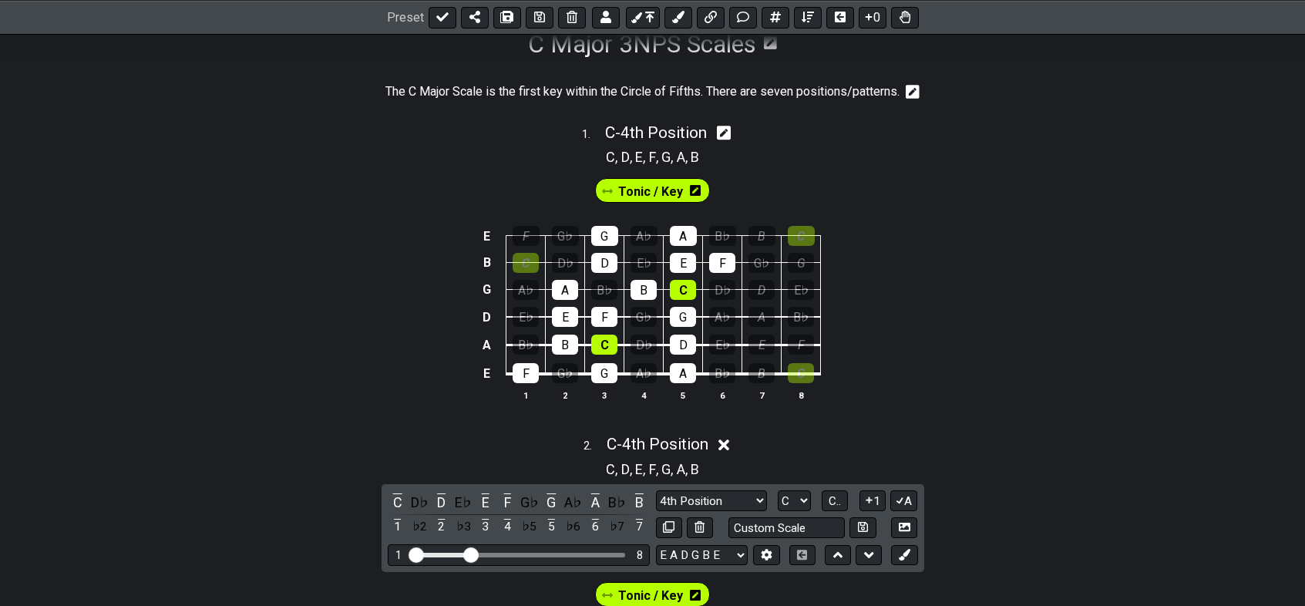
scroll to position [231, 0]
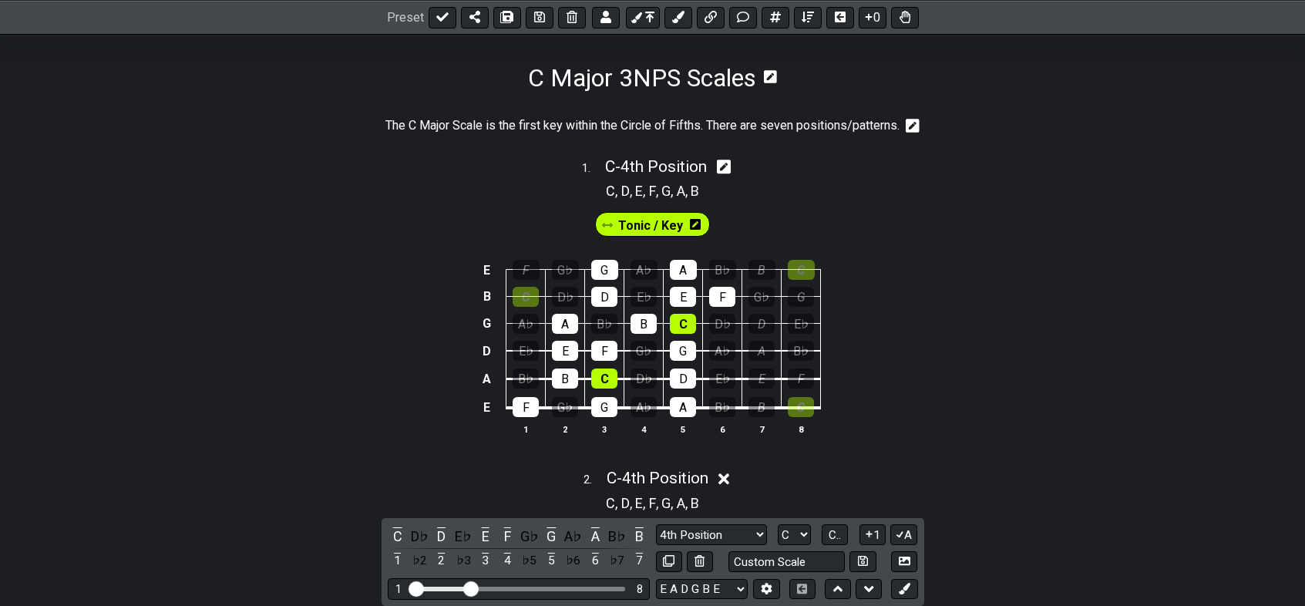
click at [727, 168] on icon at bounding box center [724, 167] width 15 height 16
select select "4th Position"
select select "C"
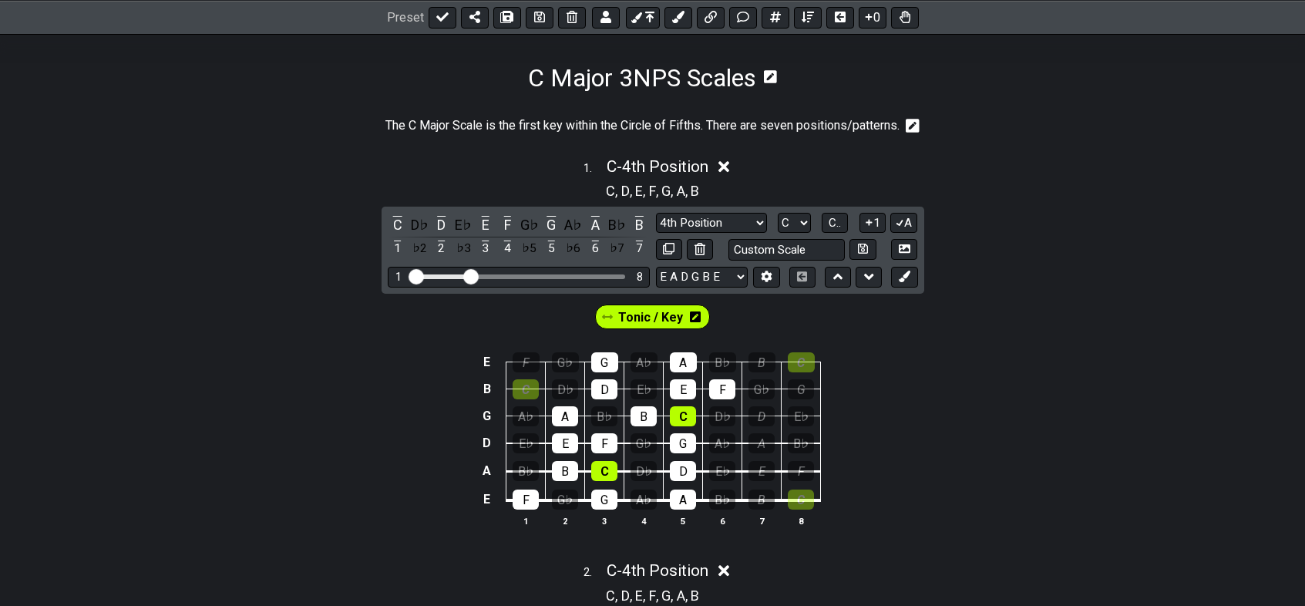
click at [727, 168] on icon at bounding box center [724, 167] width 12 height 12
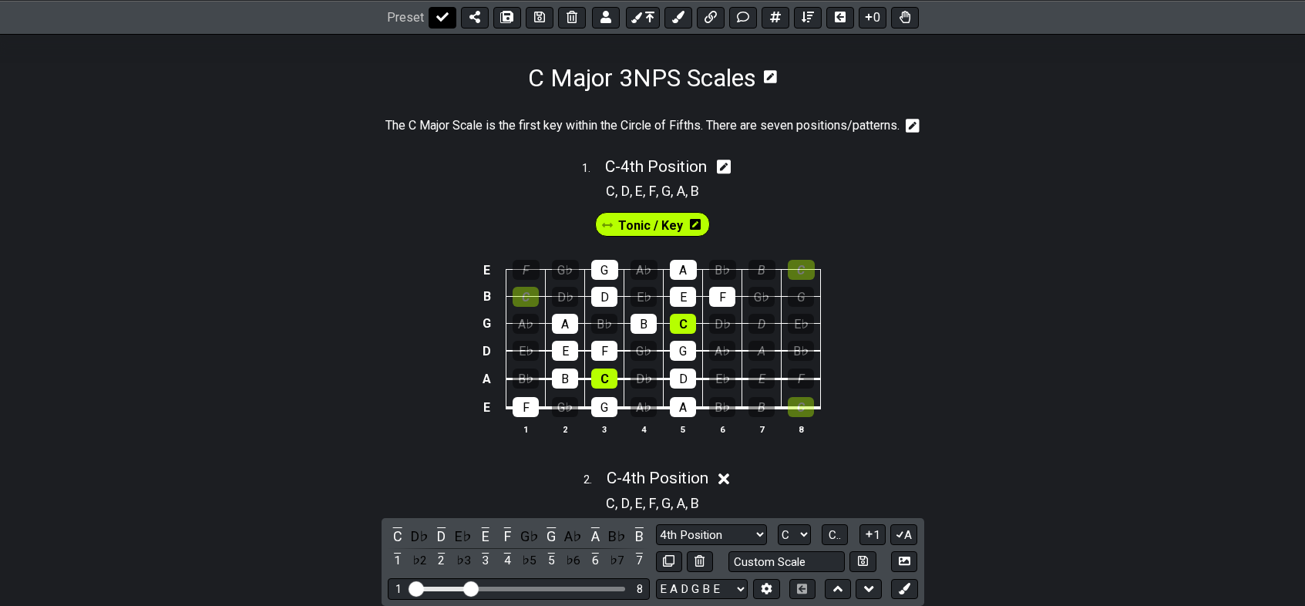
click at [437, 14] on icon at bounding box center [442, 17] width 12 height 12
select select "/02Q6RDLV"
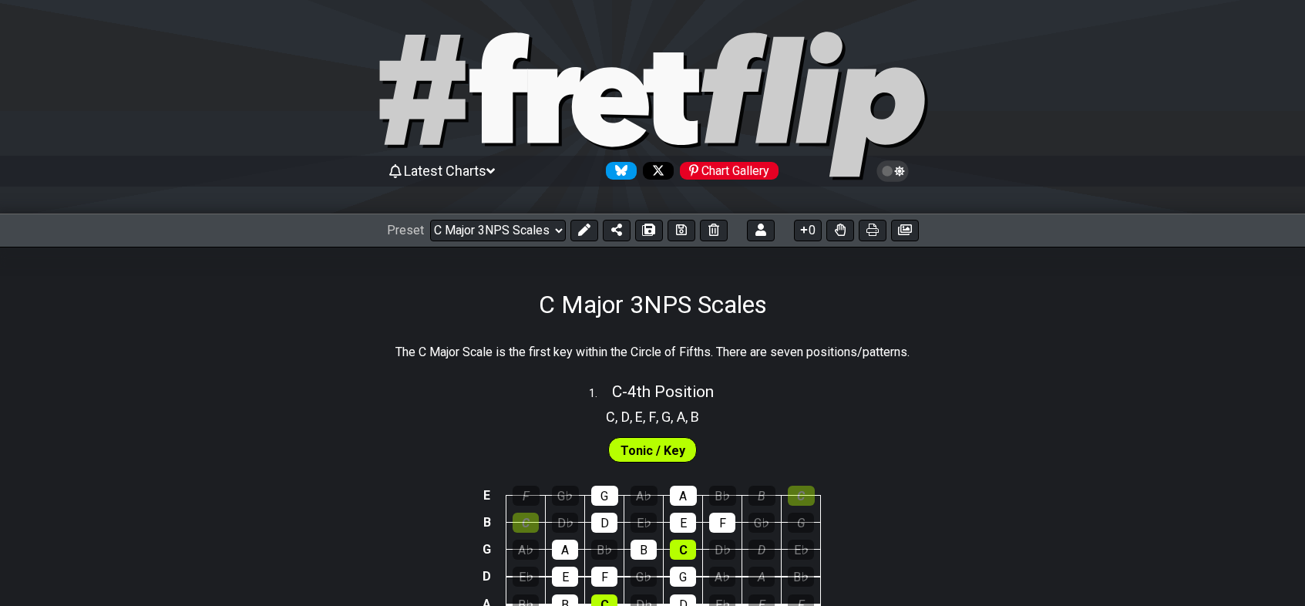
scroll to position [0, 0]
